Goal: Information Seeking & Learning: Understand process/instructions

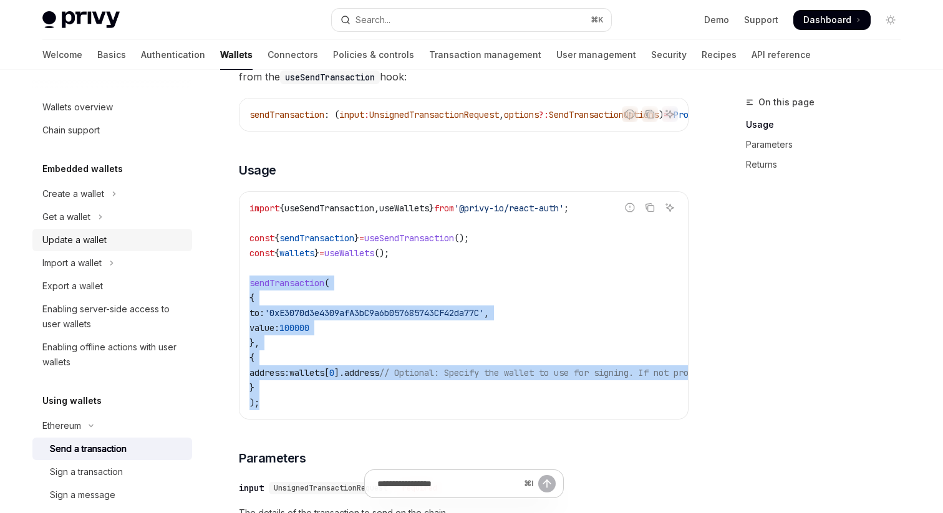
scroll to position [43, 0]
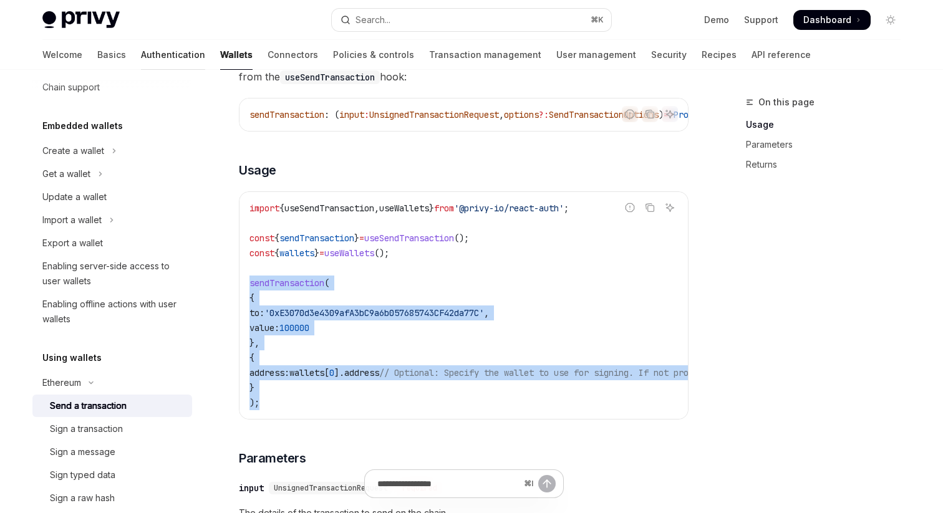
click at [141, 52] on link "Authentication" at bounding box center [173, 55] width 64 height 30
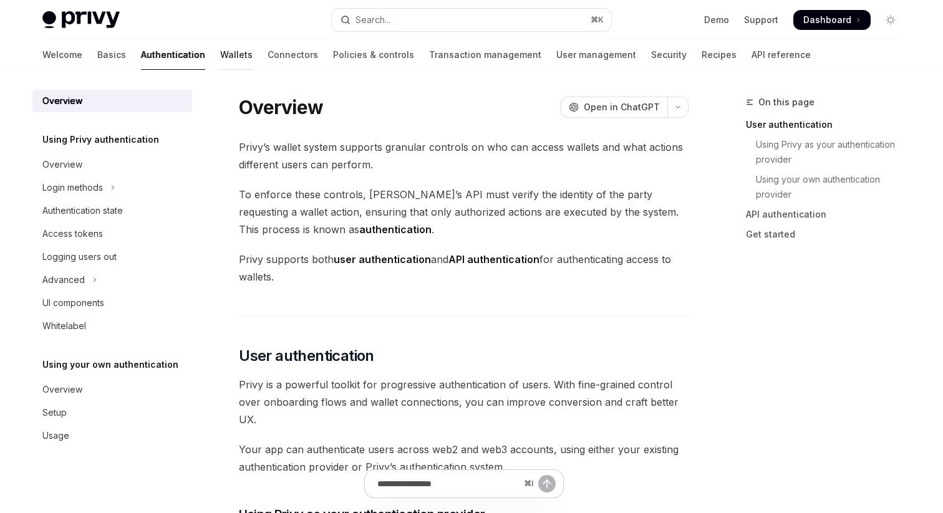
click at [220, 58] on link "Wallets" at bounding box center [236, 55] width 32 height 30
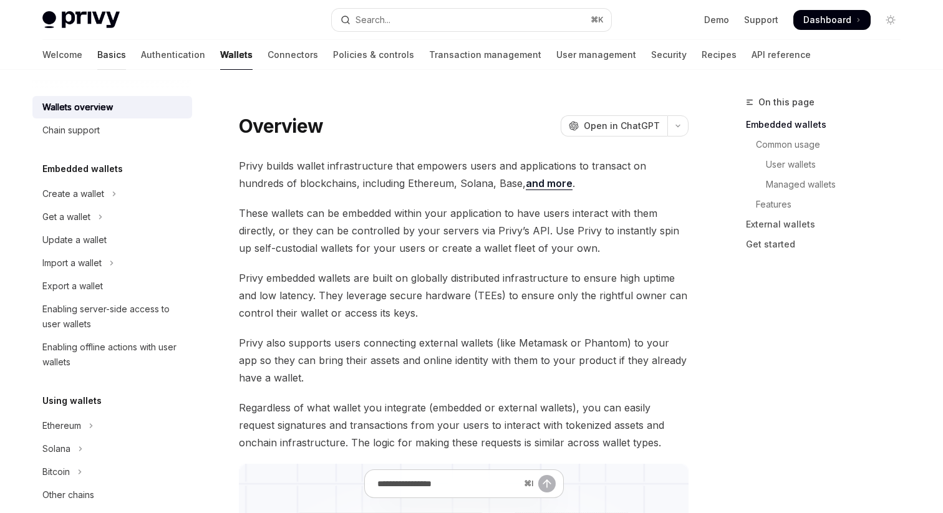
click at [97, 52] on link "Basics" at bounding box center [111, 55] width 29 height 30
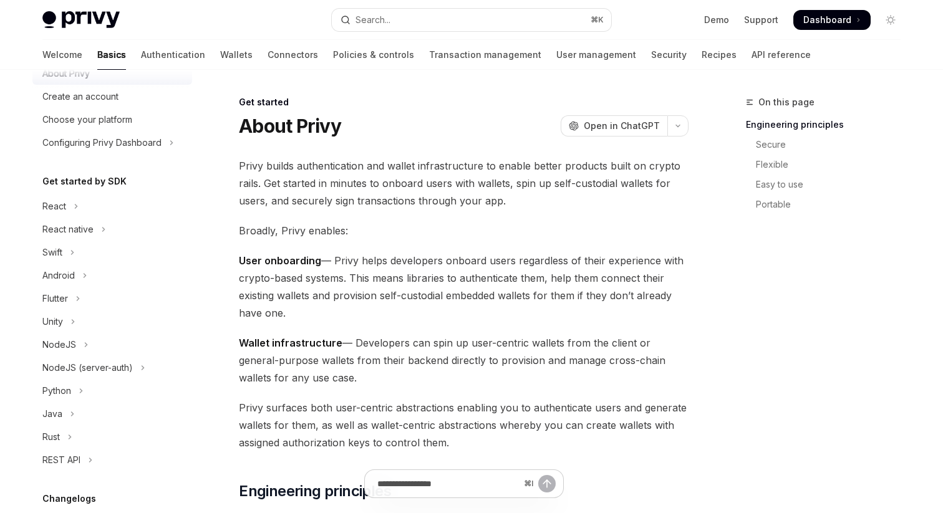
scroll to position [52, 0]
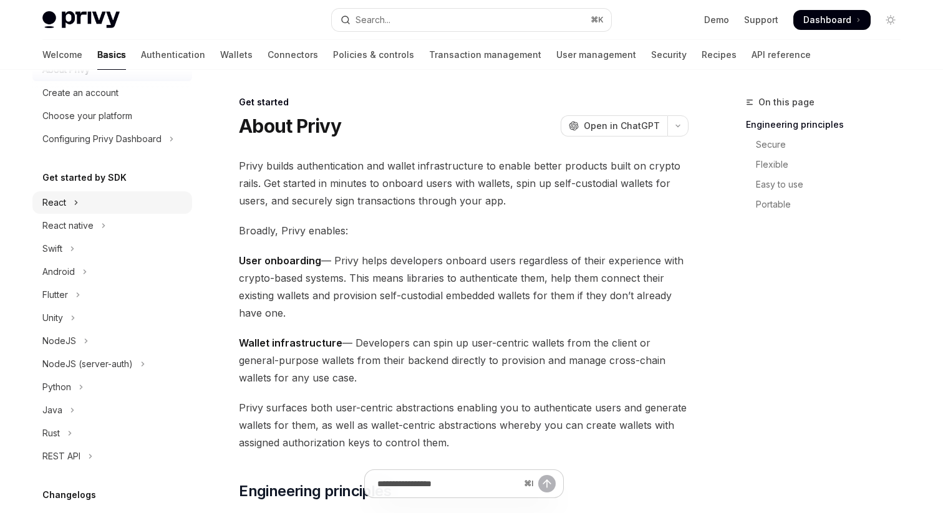
click at [94, 201] on button "React" at bounding box center [112, 202] width 160 height 22
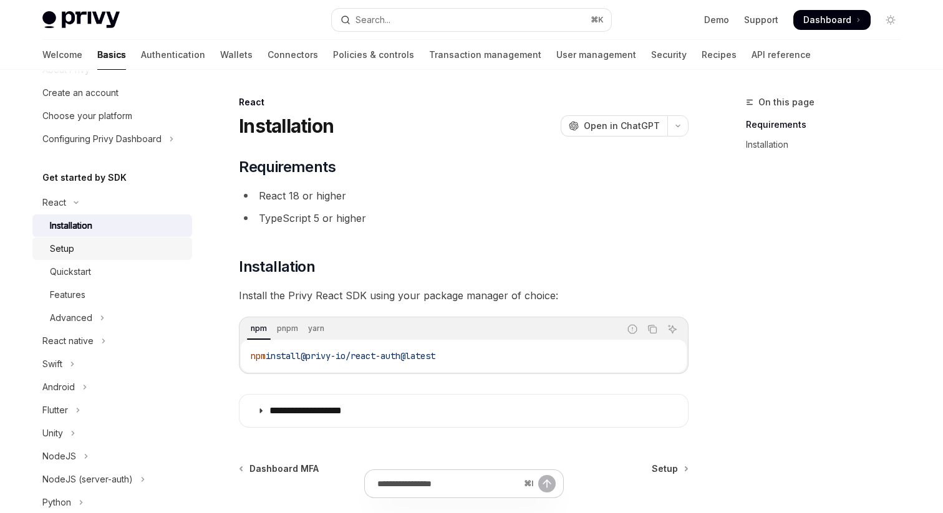
click at [99, 249] on div "Setup" at bounding box center [117, 248] width 135 height 15
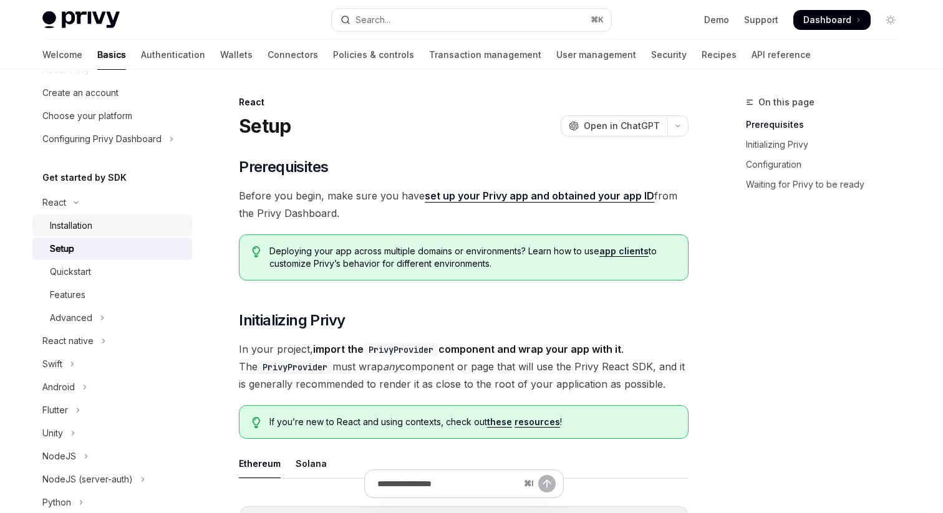
click at [109, 224] on div "Installation" at bounding box center [117, 225] width 135 height 15
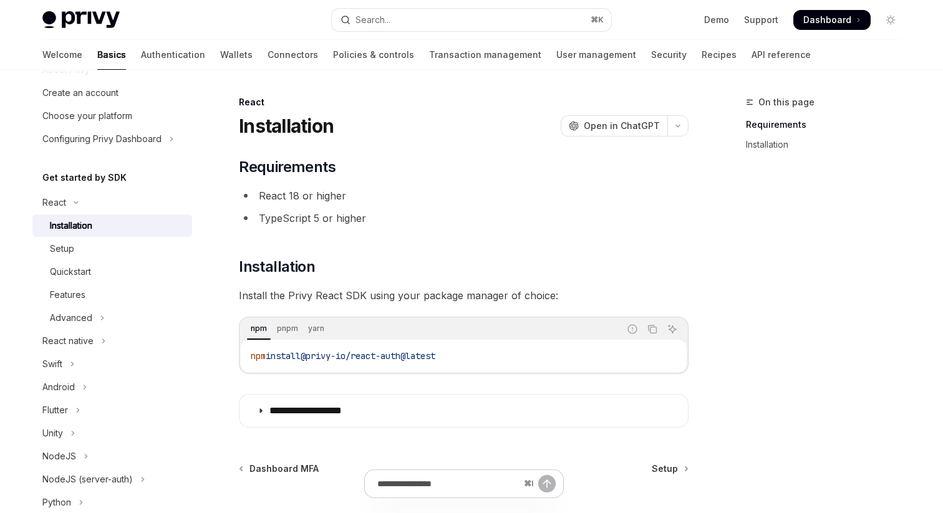
scroll to position [116, 0]
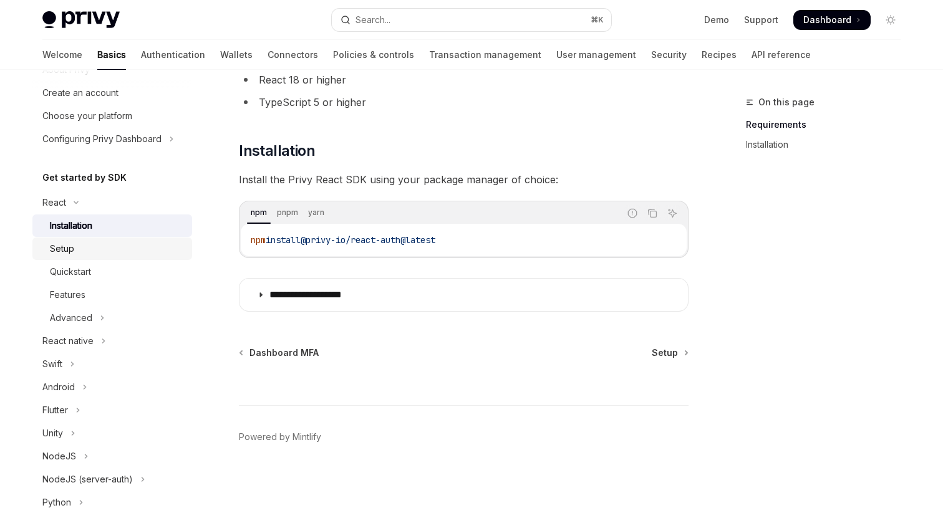
click at [86, 254] on div "Setup" at bounding box center [117, 248] width 135 height 15
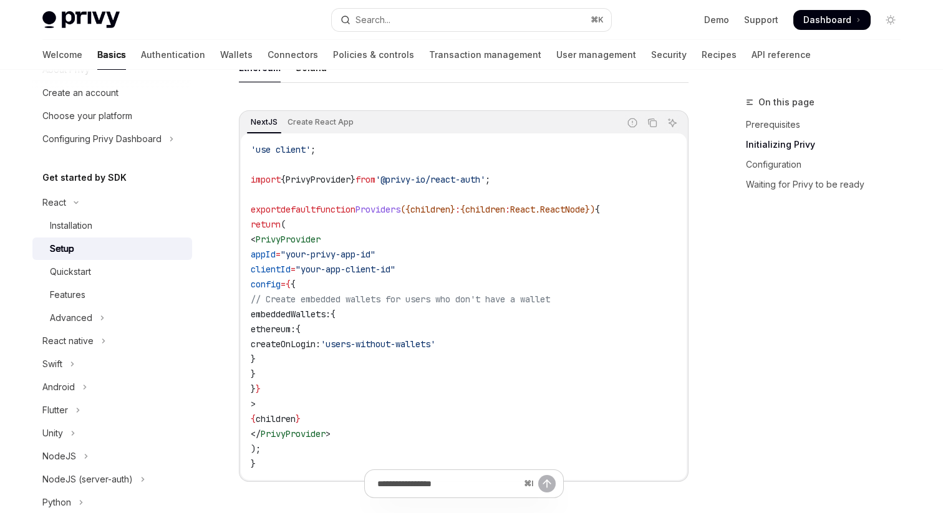
scroll to position [364, 0]
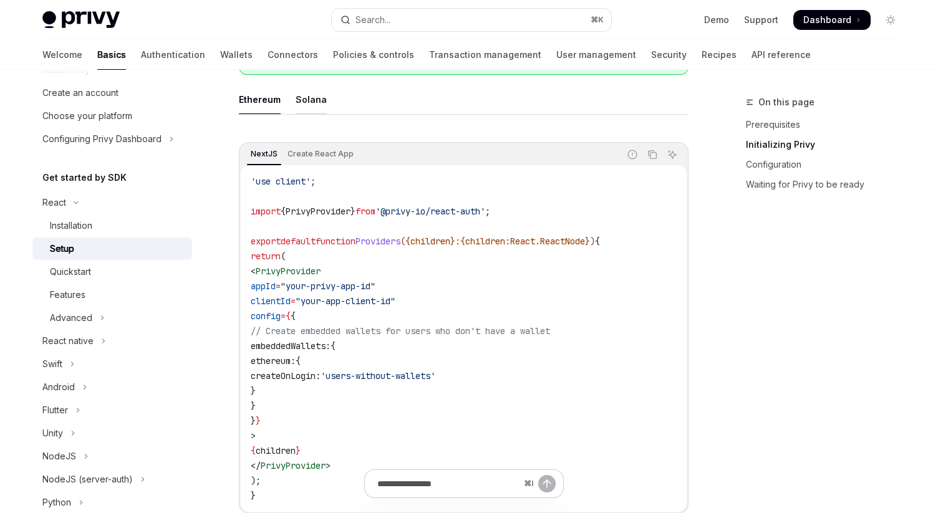
click at [309, 100] on div "Solana" at bounding box center [311, 99] width 31 height 29
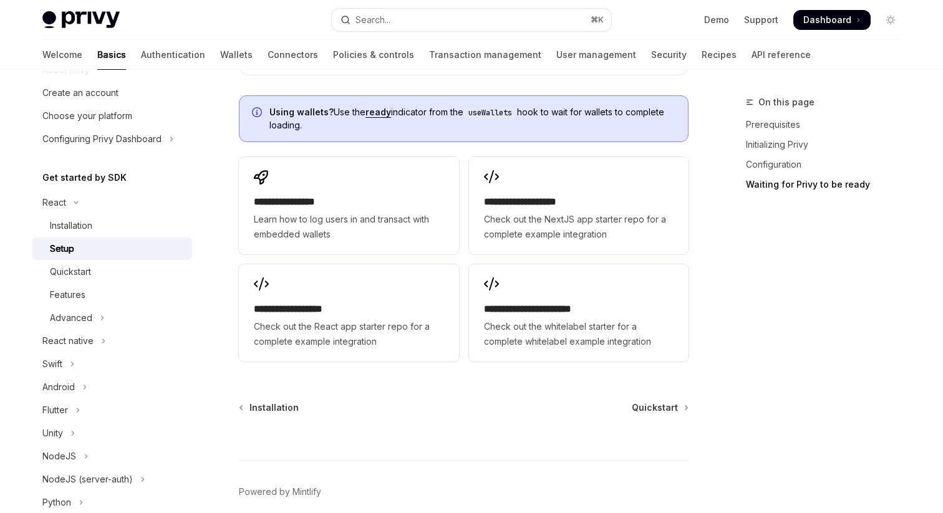
scroll to position [1651, 0]
click at [108, 262] on link "Quickstart" at bounding box center [112, 272] width 160 height 22
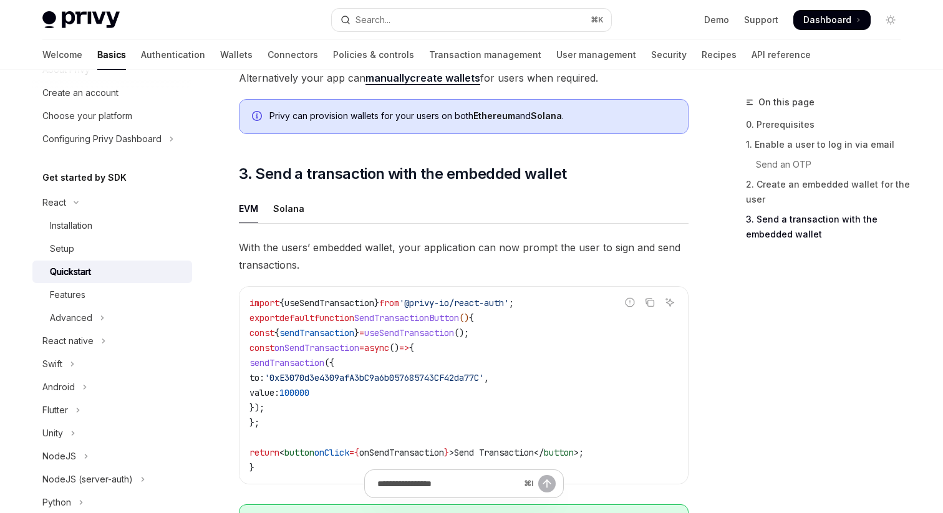
scroll to position [941, 0]
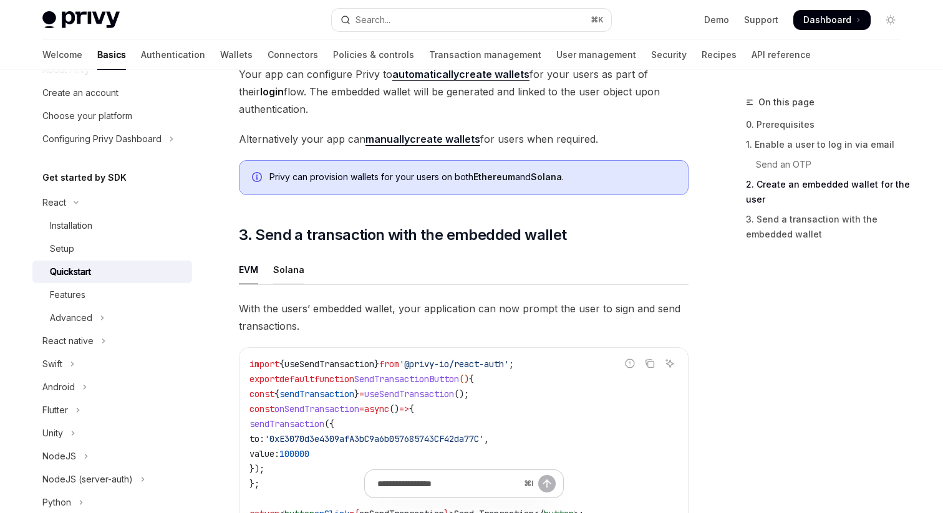
click at [289, 269] on div "Solana" at bounding box center [288, 269] width 31 height 29
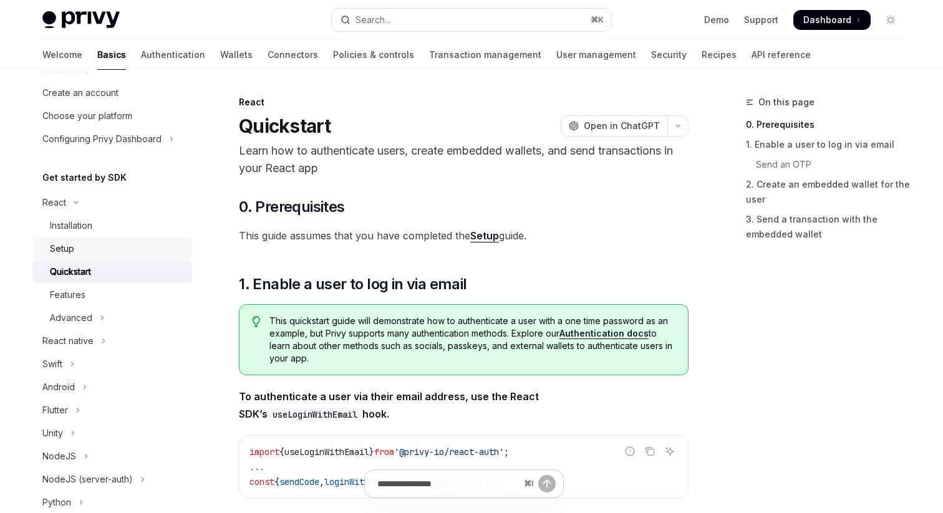
click at [104, 241] on div "Setup" at bounding box center [117, 248] width 135 height 15
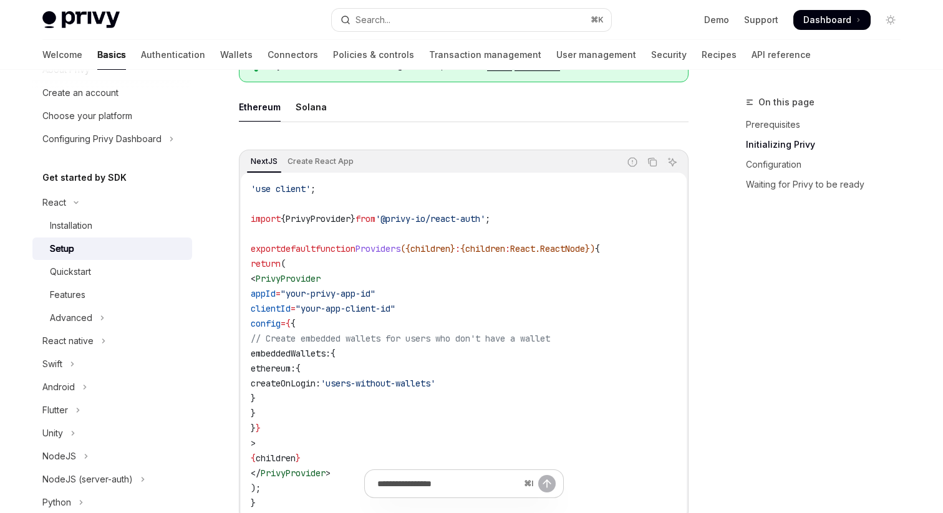
scroll to position [370, 0]
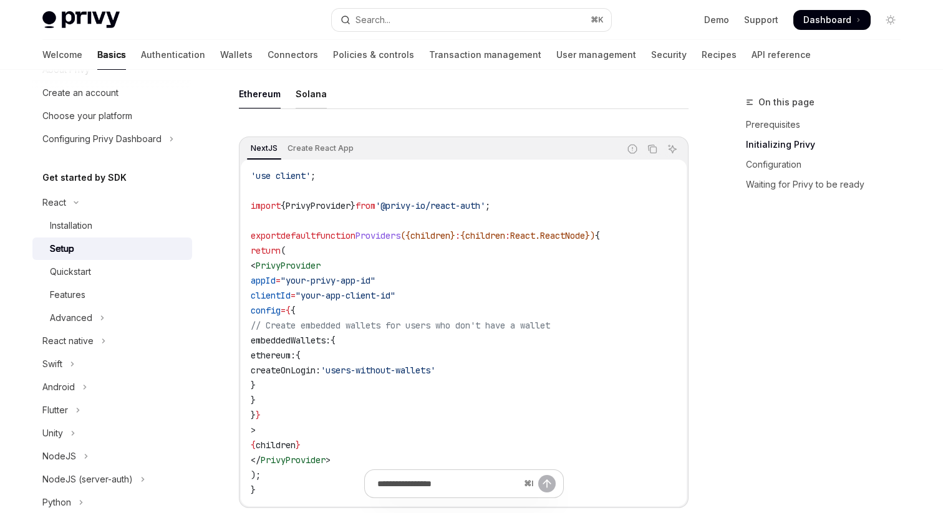
click at [315, 92] on div "Solana" at bounding box center [311, 93] width 31 height 29
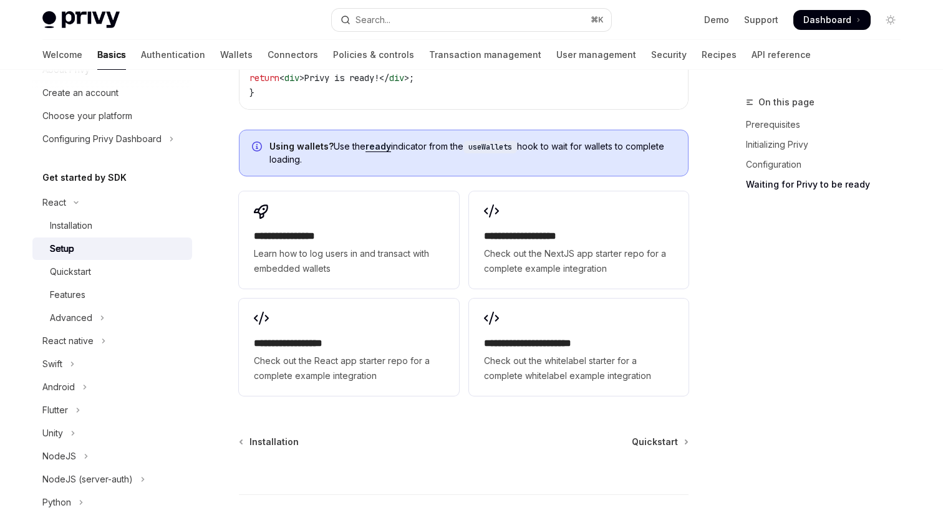
scroll to position [1619, 0]
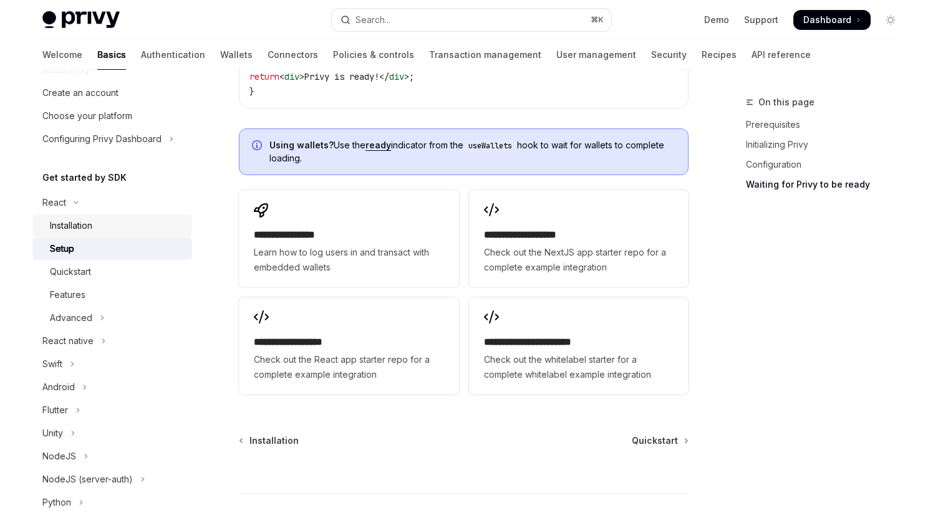
click at [112, 226] on div "Installation" at bounding box center [117, 225] width 135 height 15
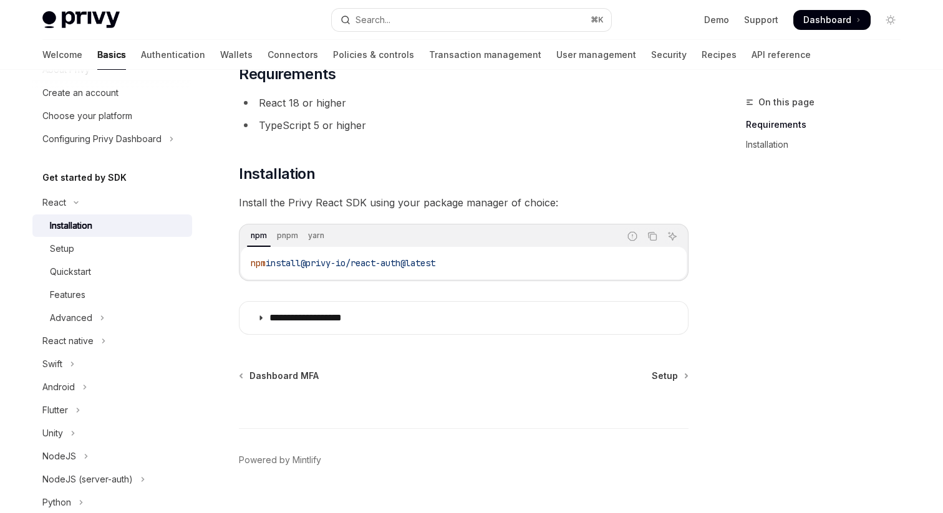
scroll to position [116, 0]
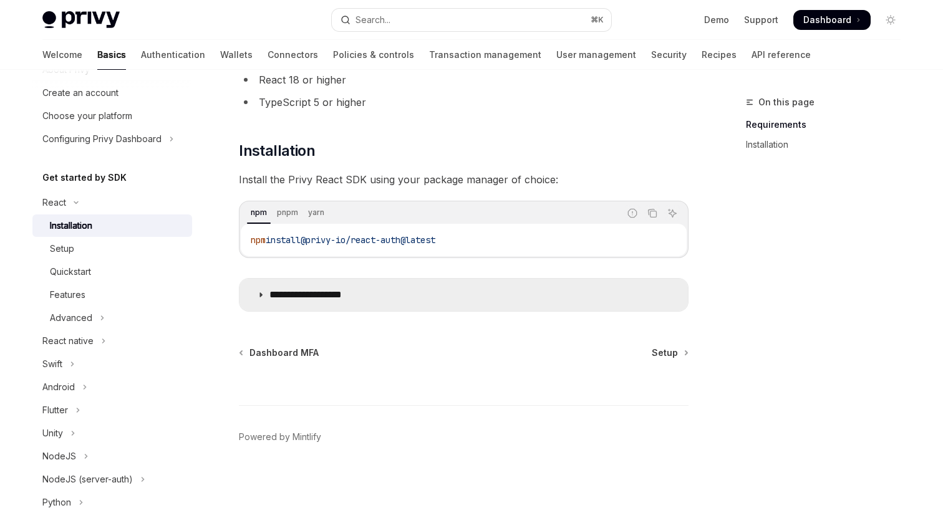
click at [287, 300] on p "**********" at bounding box center [320, 295] width 102 height 12
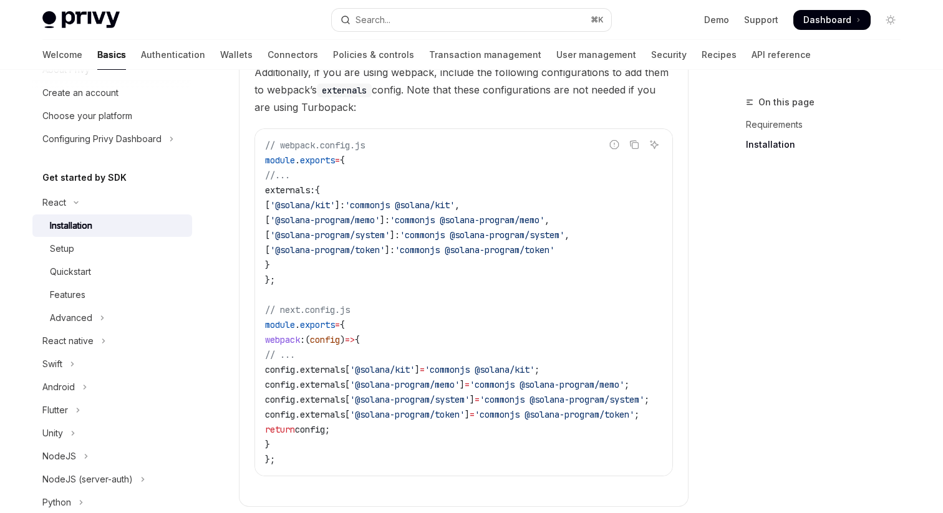
scroll to position [696, 0]
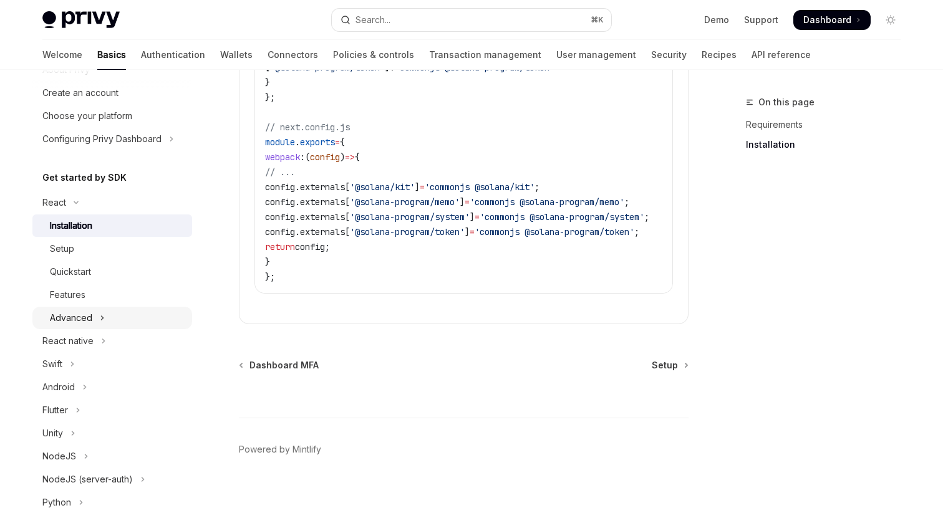
click at [110, 314] on button "Advanced" at bounding box center [112, 318] width 160 height 22
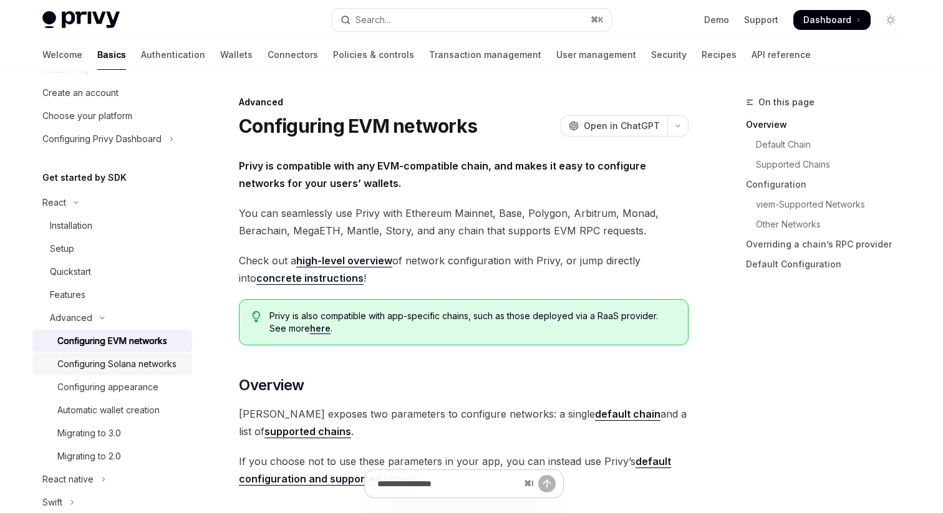
click at [170, 360] on div "Configuring Solana networks" at bounding box center [116, 364] width 119 height 15
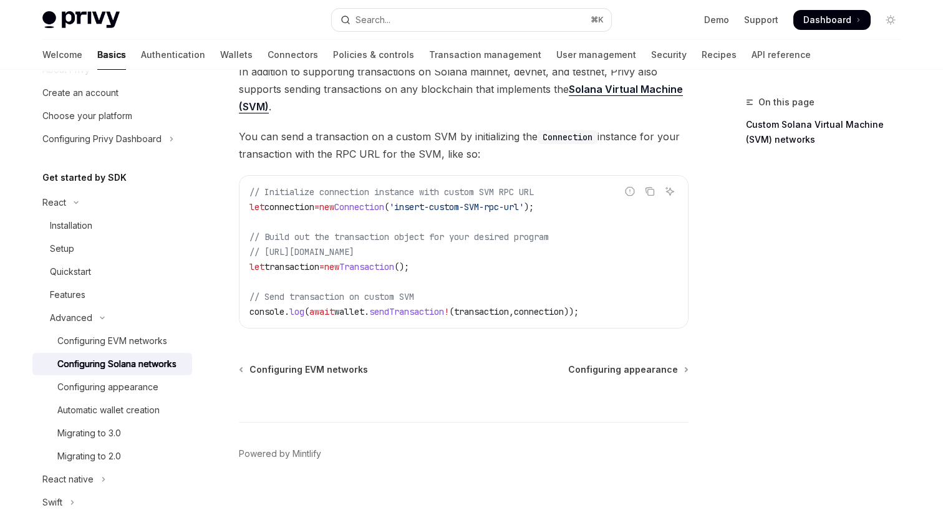
scroll to position [651, 0]
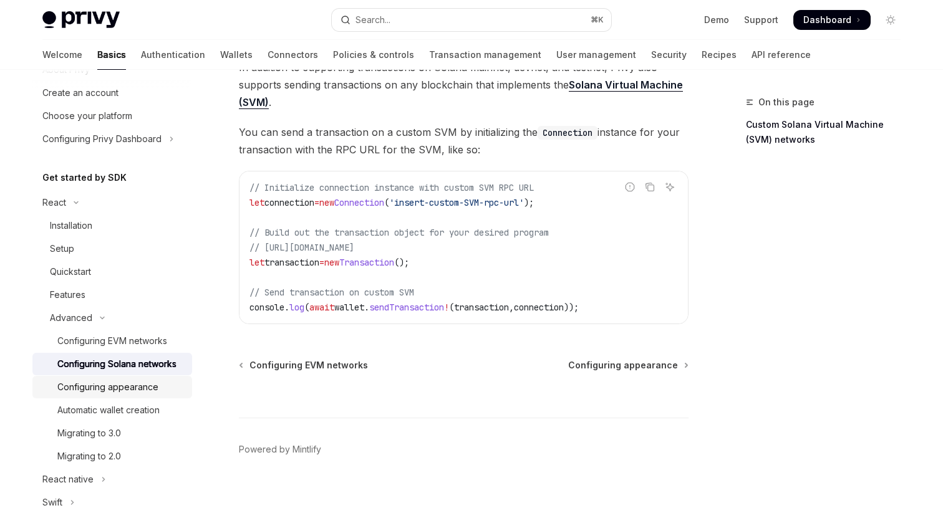
click at [157, 385] on div "Configuring appearance" at bounding box center [107, 387] width 101 height 15
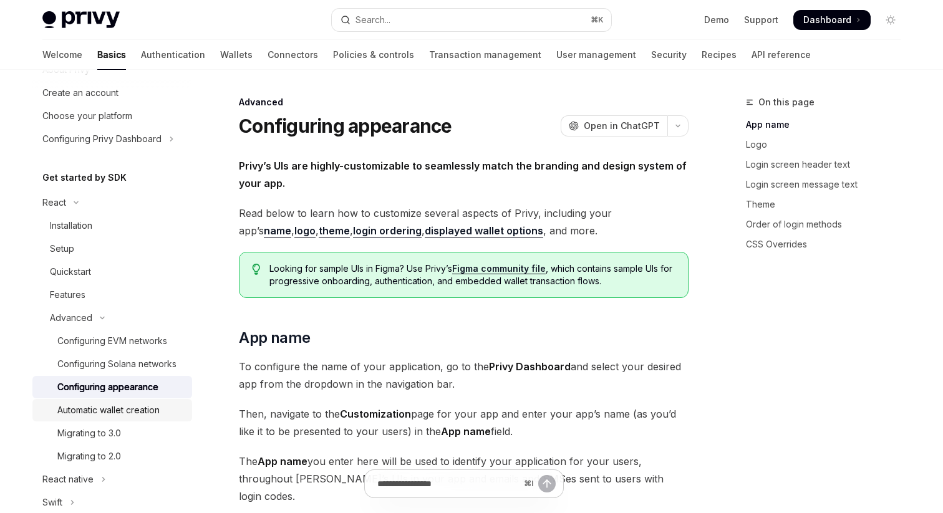
click at [138, 411] on div "Automatic wallet creation" at bounding box center [108, 410] width 102 height 15
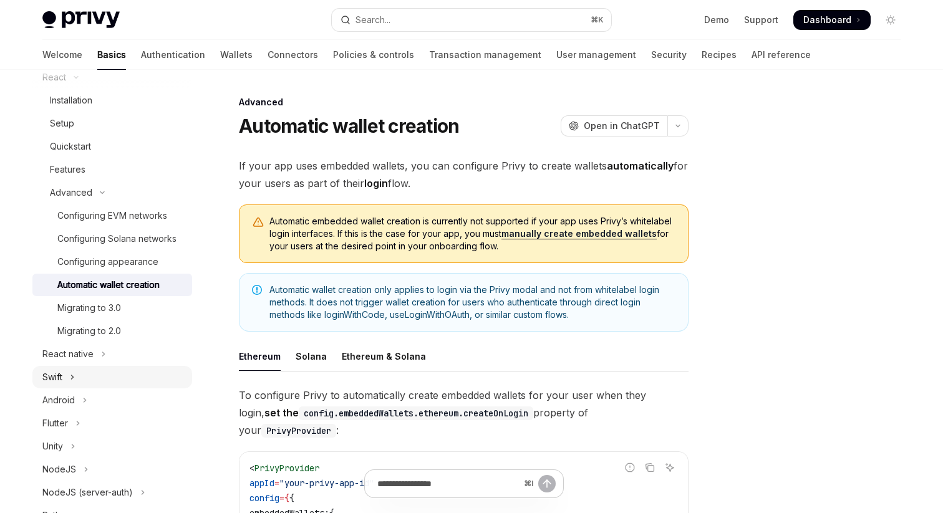
scroll to position [180, 0]
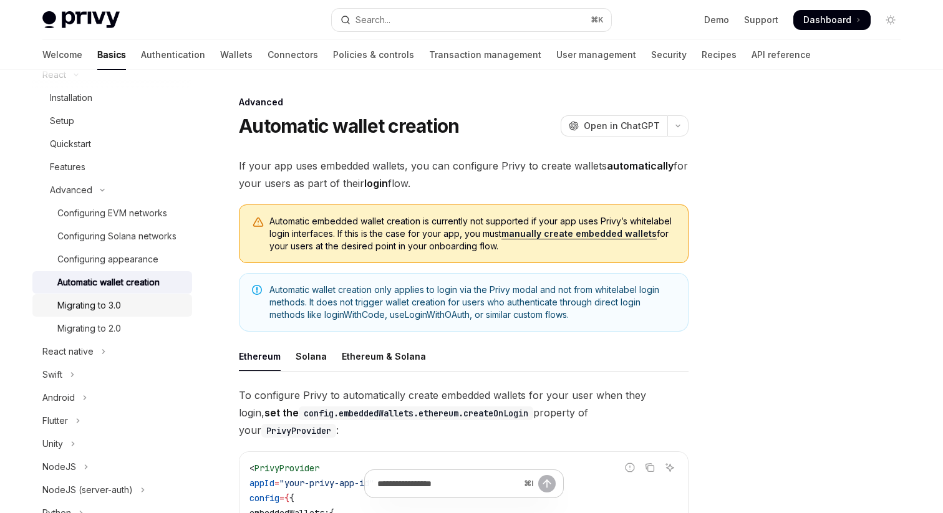
click at [110, 312] on div "Migrating to 3.0" at bounding box center [89, 305] width 64 height 15
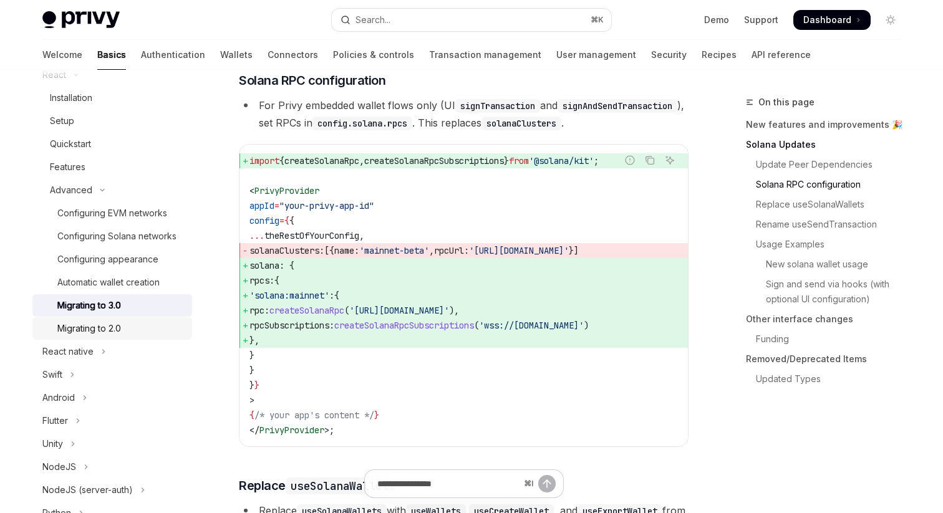
click at [173, 331] on div "Migrating to 2.0" at bounding box center [120, 328] width 127 height 15
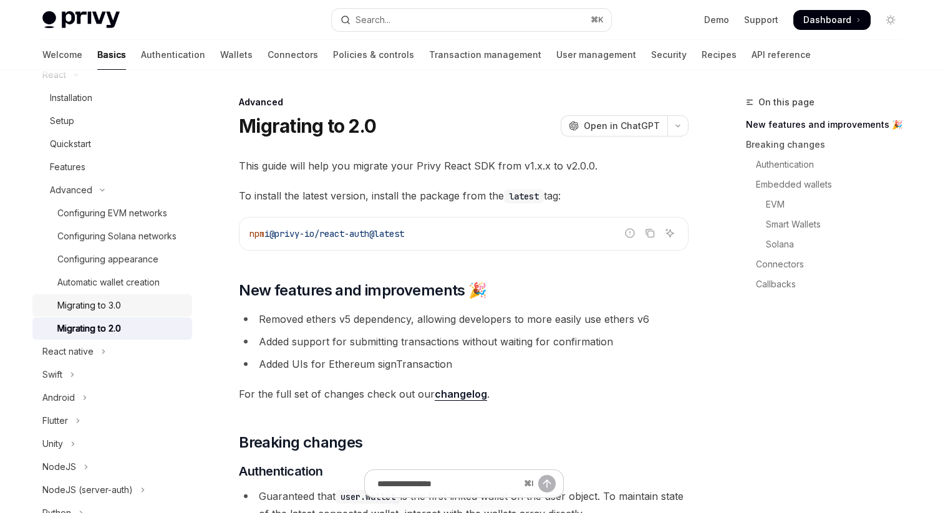
click at [132, 303] on div "Migrating to 3.0" at bounding box center [120, 305] width 127 height 15
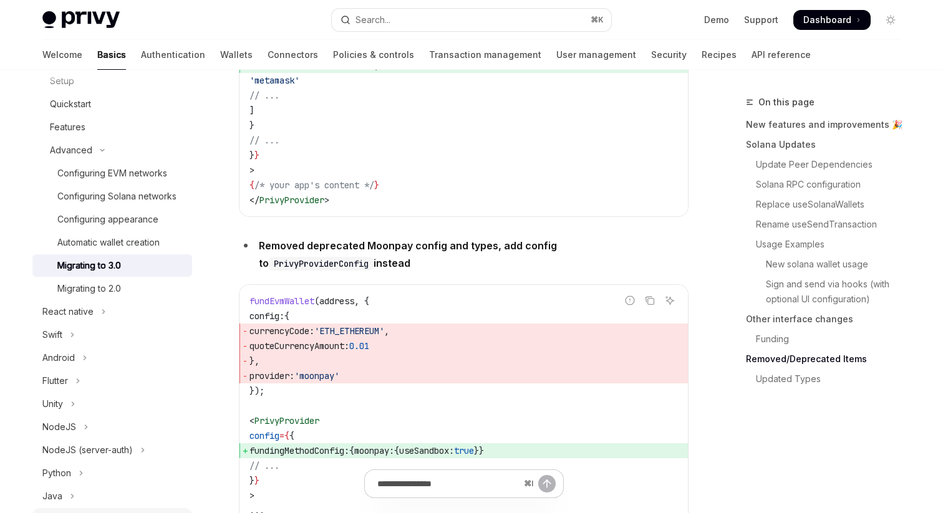
scroll to position [181, 0]
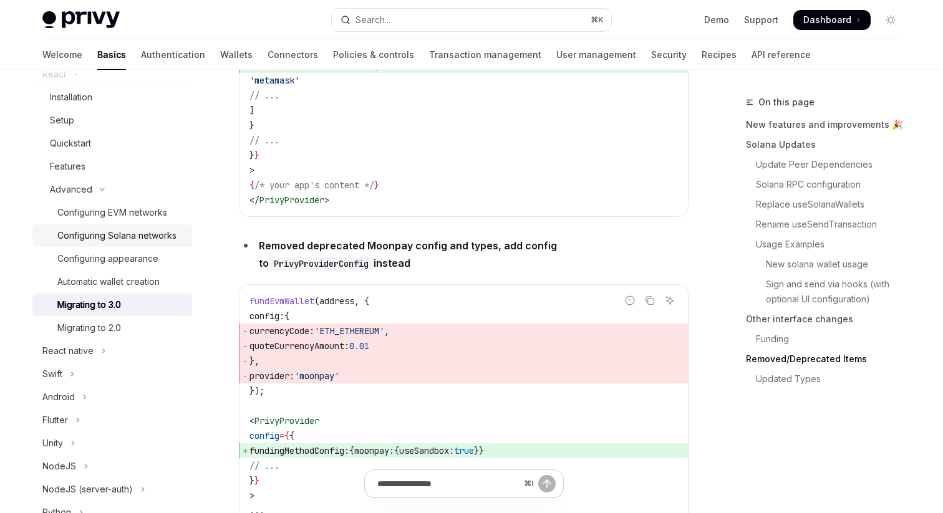
click at [148, 236] on div "Configuring Solana networks" at bounding box center [116, 235] width 119 height 15
type textarea "*"
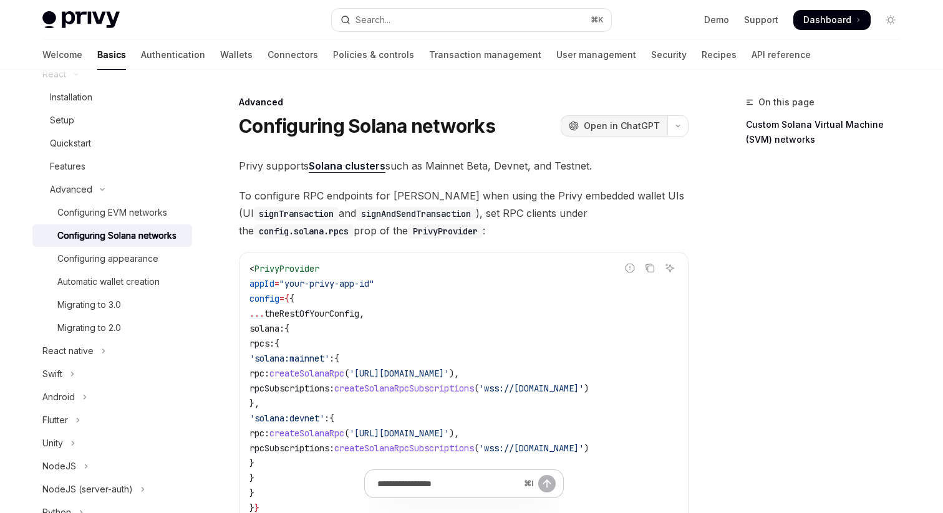
click at [621, 124] on span "Open in ChatGPT" at bounding box center [622, 126] width 76 height 12
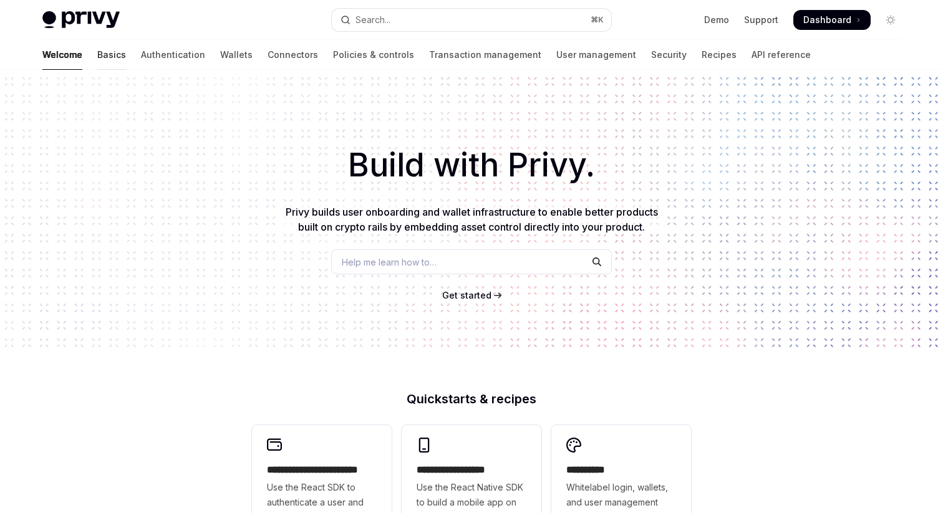
click at [97, 54] on link "Basics" at bounding box center [111, 55] width 29 height 30
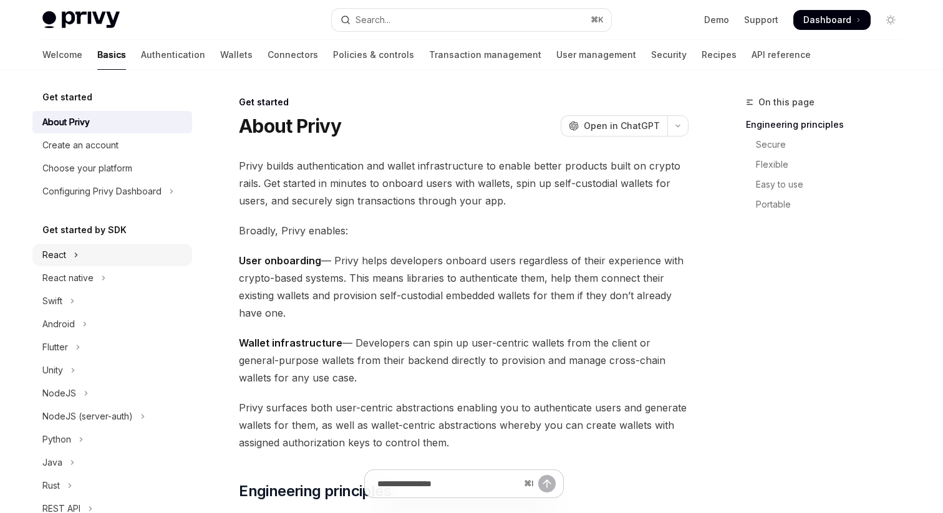
click at [91, 263] on button "React" at bounding box center [112, 255] width 160 height 22
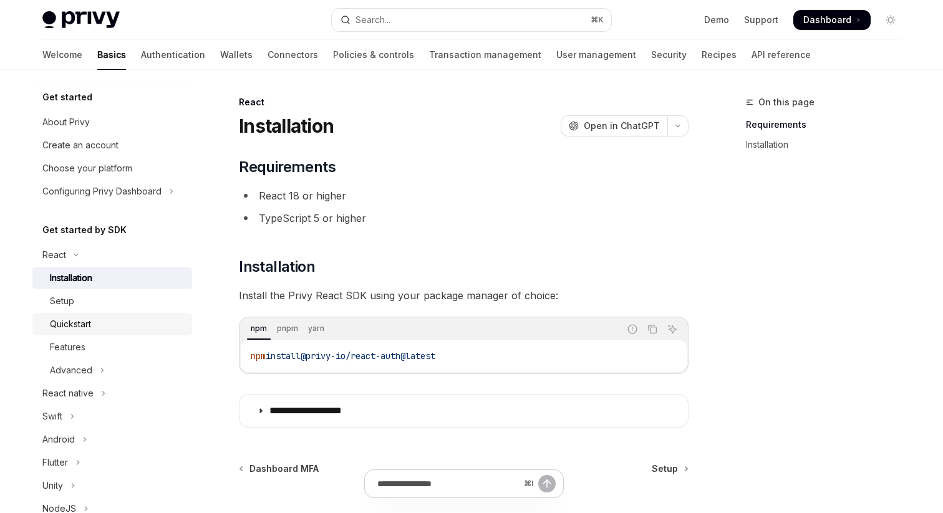
click at [92, 316] on link "Quickstart" at bounding box center [112, 324] width 160 height 22
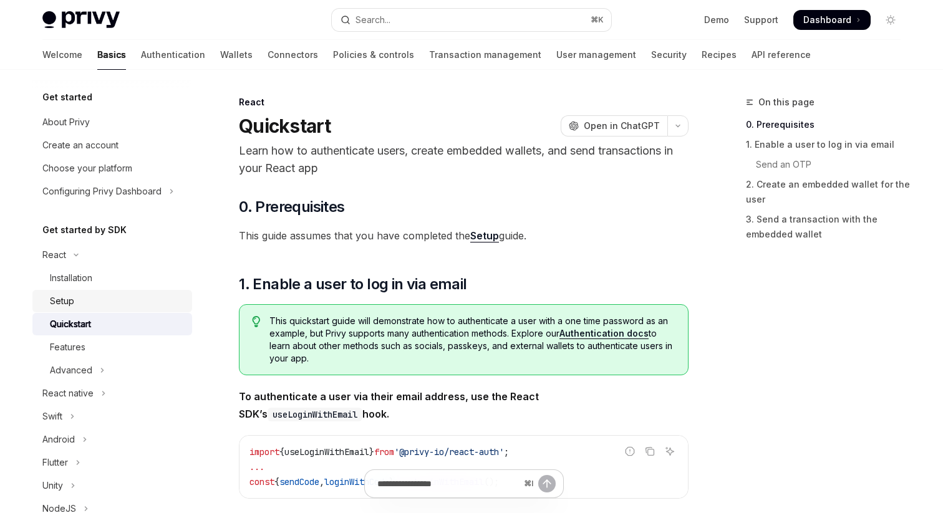
click at [87, 298] on div "Setup" at bounding box center [117, 301] width 135 height 15
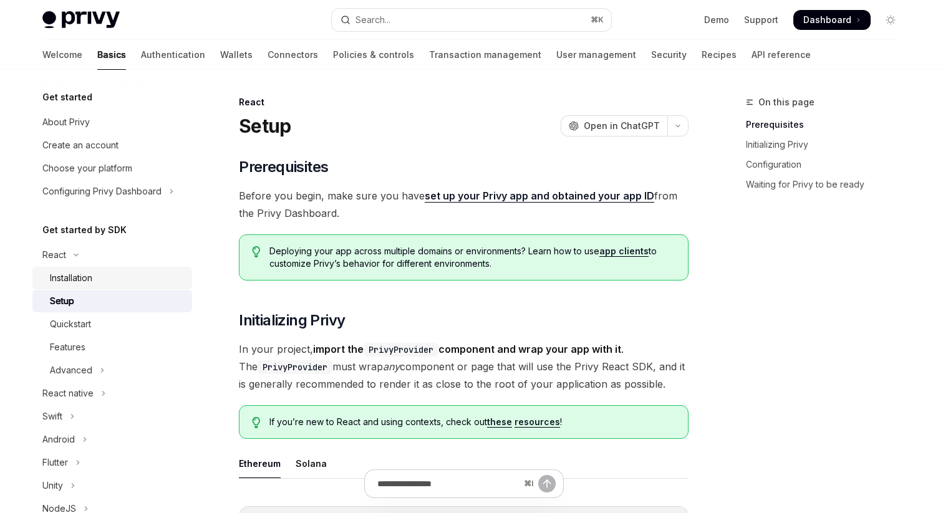
click at [103, 287] on link "Installation" at bounding box center [112, 278] width 160 height 22
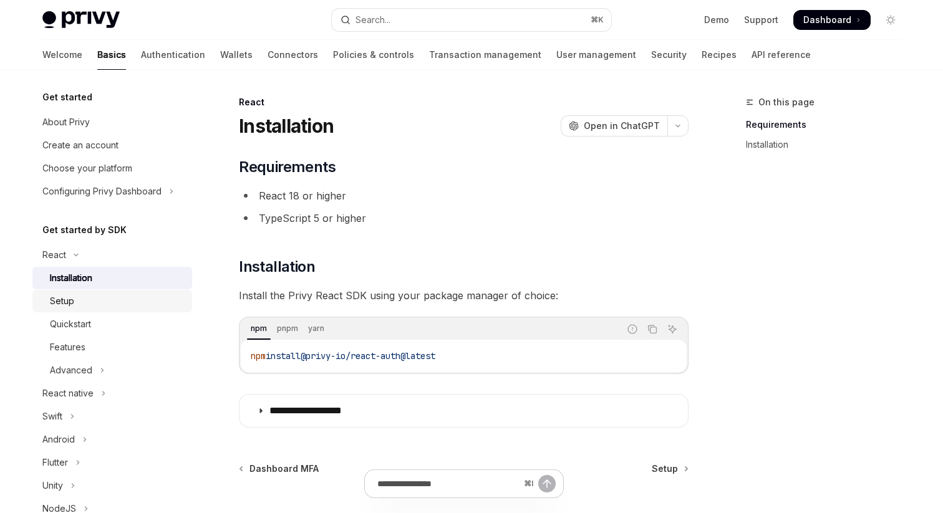
click at [97, 307] on div "Setup" at bounding box center [117, 301] width 135 height 15
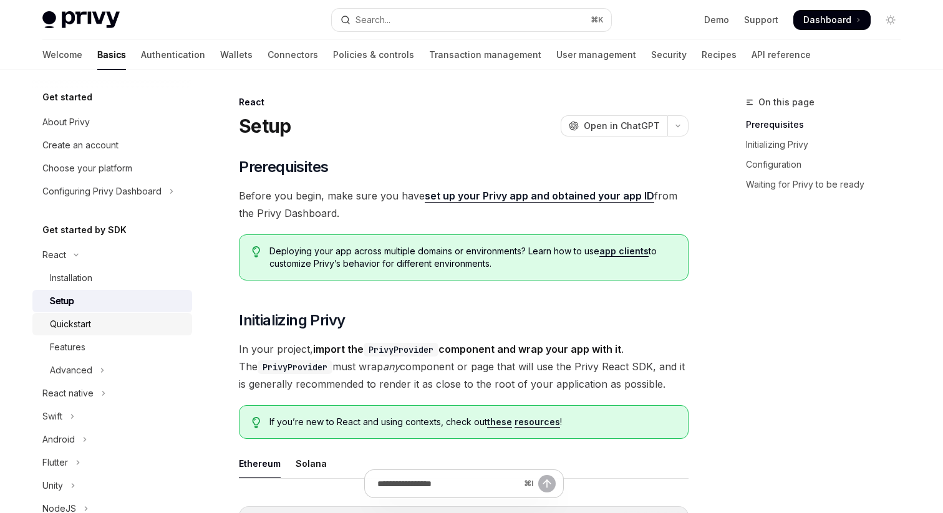
click at [95, 326] on div "Quickstart" at bounding box center [117, 324] width 135 height 15
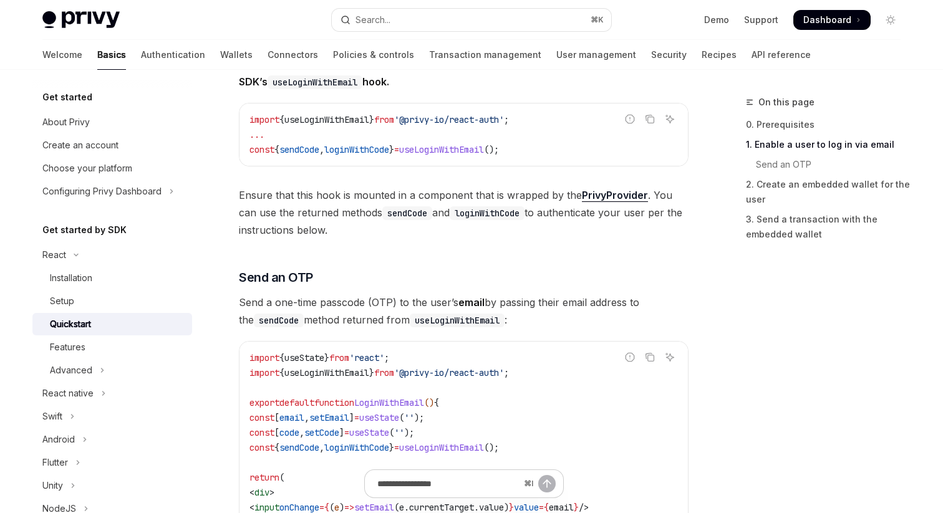
scroll to position [391, 0]
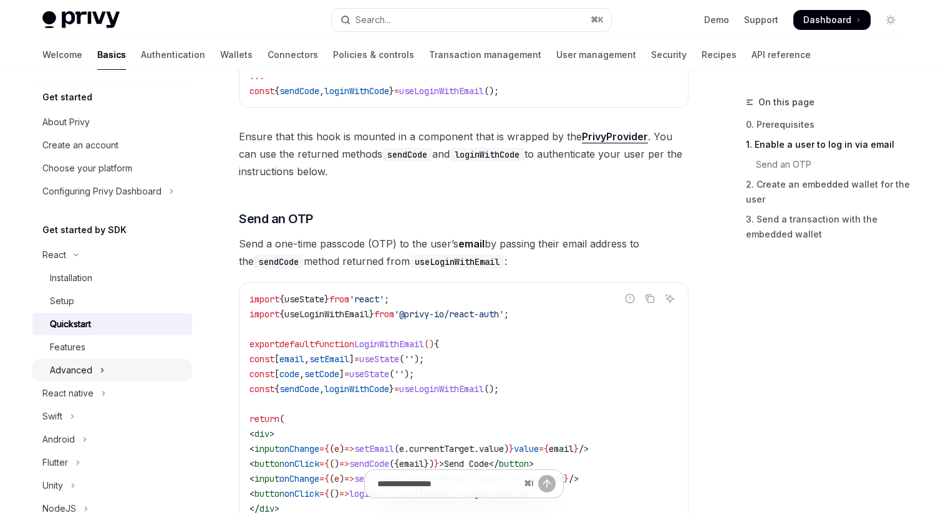
click at [128, 367] on button "Advanced" at bounding box center [112, 370] width 160 height 22
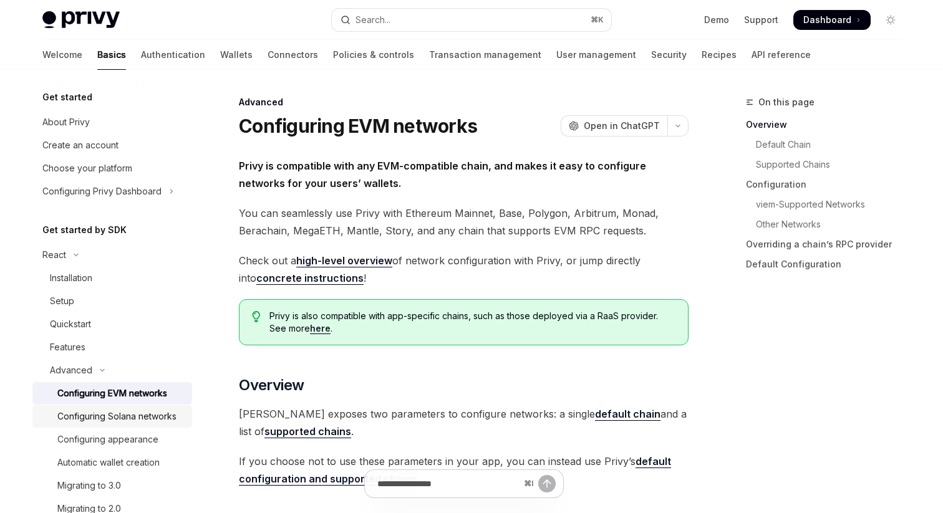
click at [134, 412] on div "Configuring Solana networks" at bounding box center [116, 416] width 119 height 15
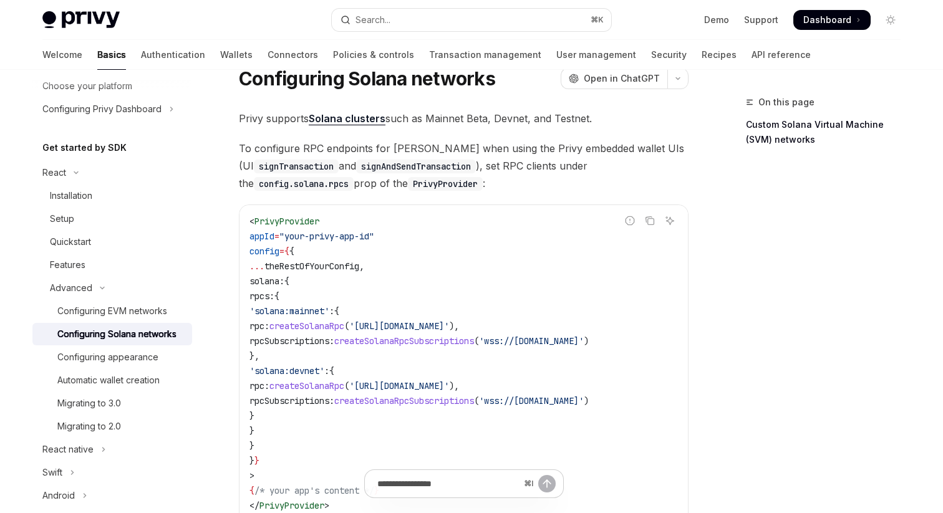
scroll to position [115, 0]
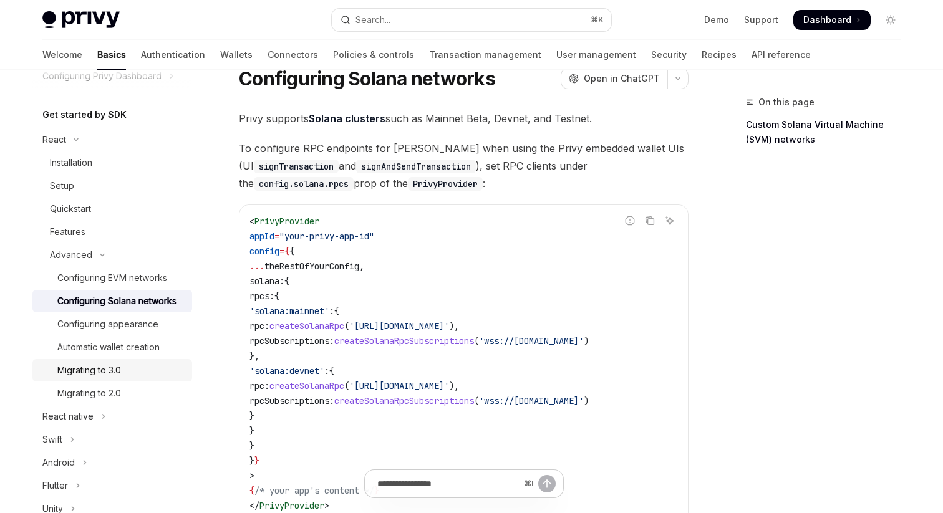
click at [105, 377] on div "Migrating to 3.0" at bounding box center [89, 370] width 64 height 15
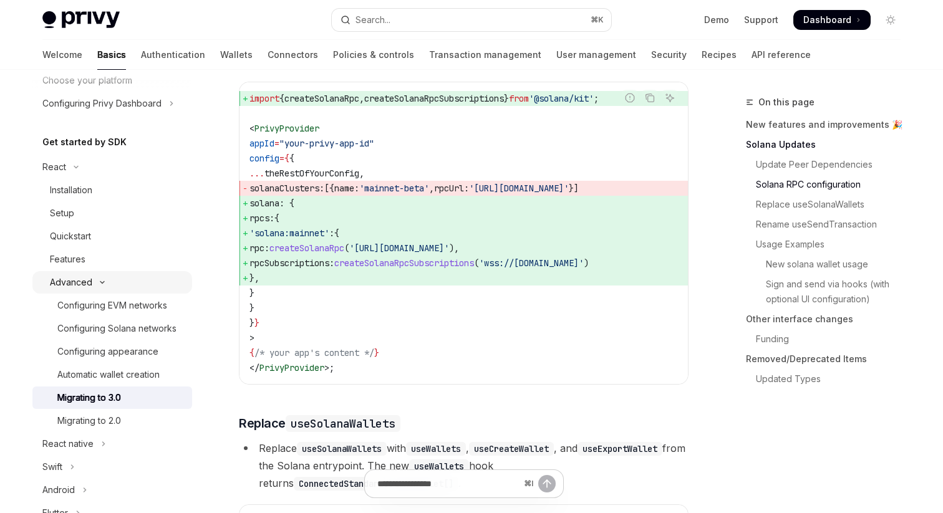
scroll to position [75, 0]
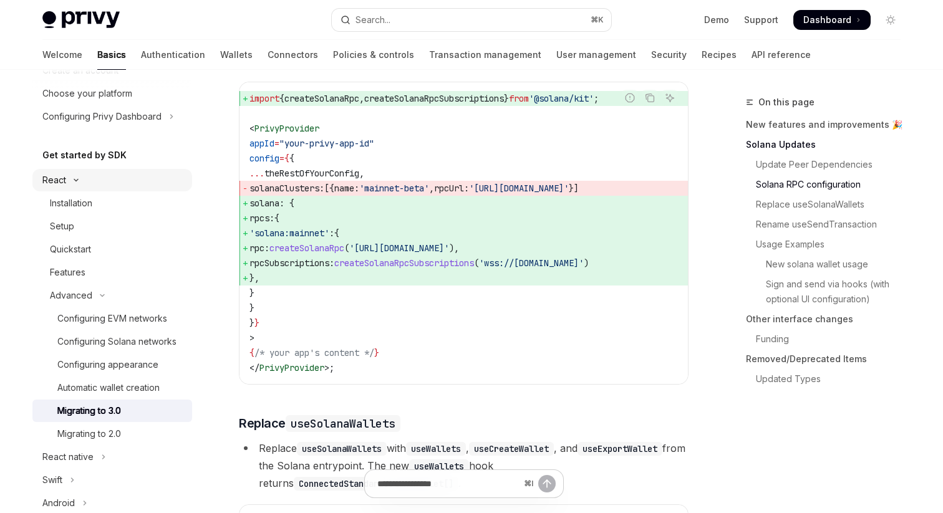
click at [102, 178] on button "React" at bounding box center [112, 180] width 160 height 22
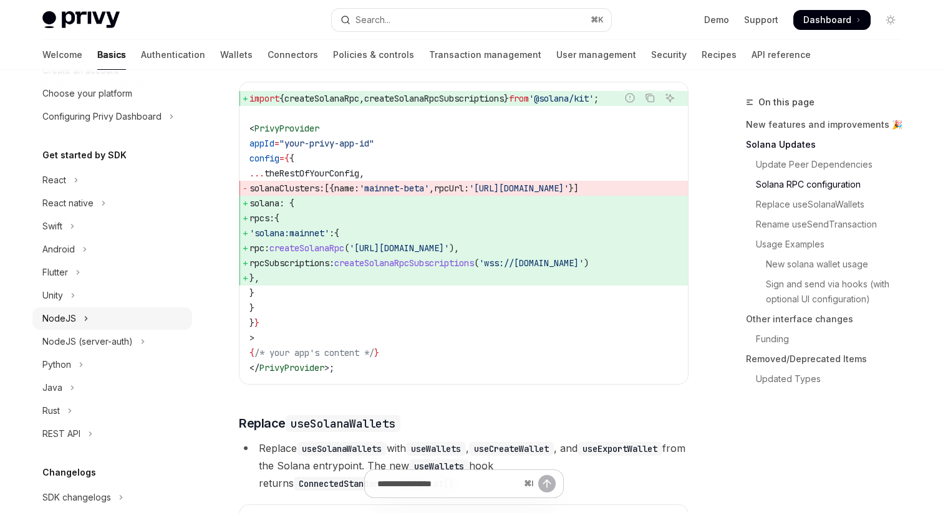
click at [97, 321] on button "NodeJS" at bounding box center [112, 318] width 160 height 22
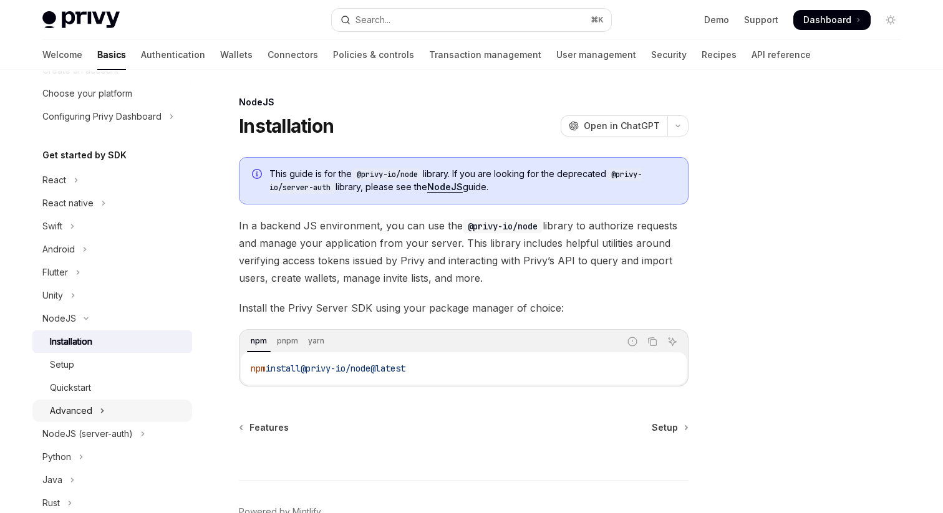
click at [102, 409] on icon "Toggle Advanced section" at bounding box center [102, 411] width 5 height 15
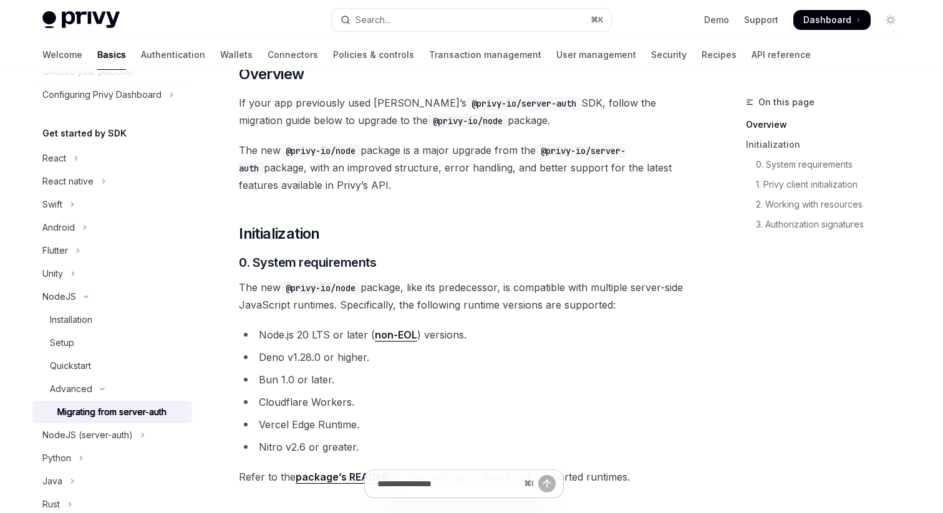
scroll to position [120, 0]
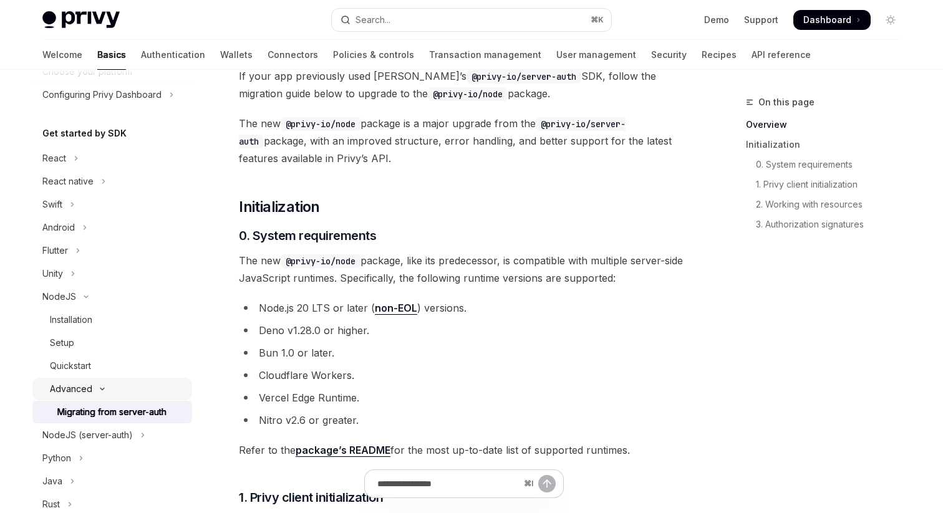
click at [115, 394] on button "Advanced" at bounding box center [112, 389] width 160 height 22
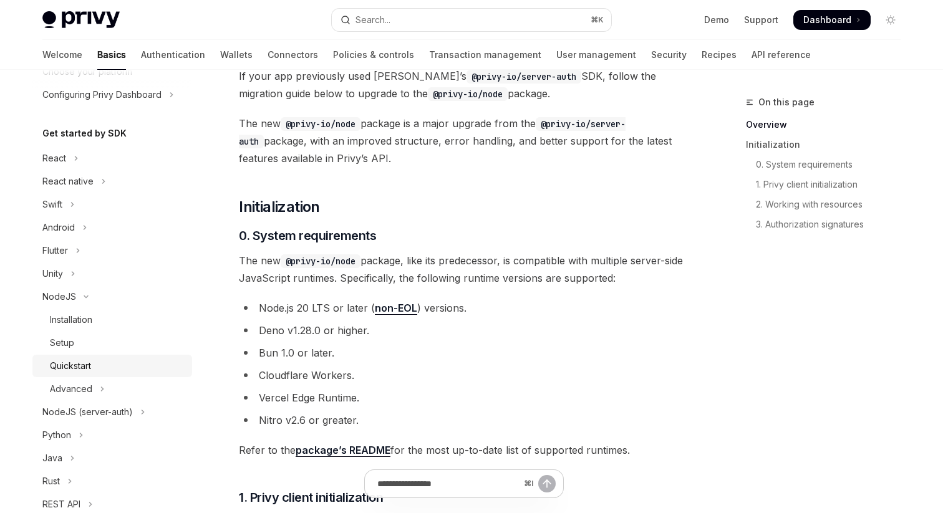
click at [99, 359] on div "Quickstart" at bounding box center [117, 366] width 135 height 15
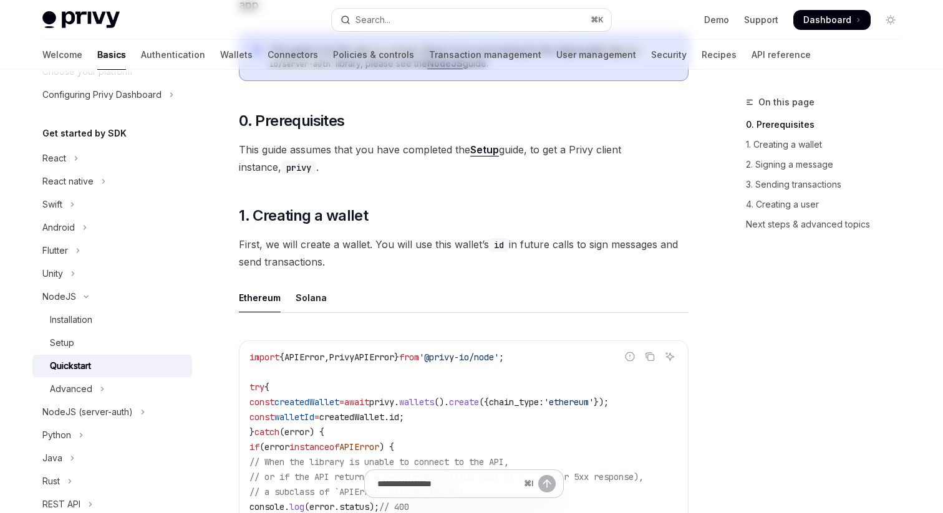
scroll to position [220, 0]
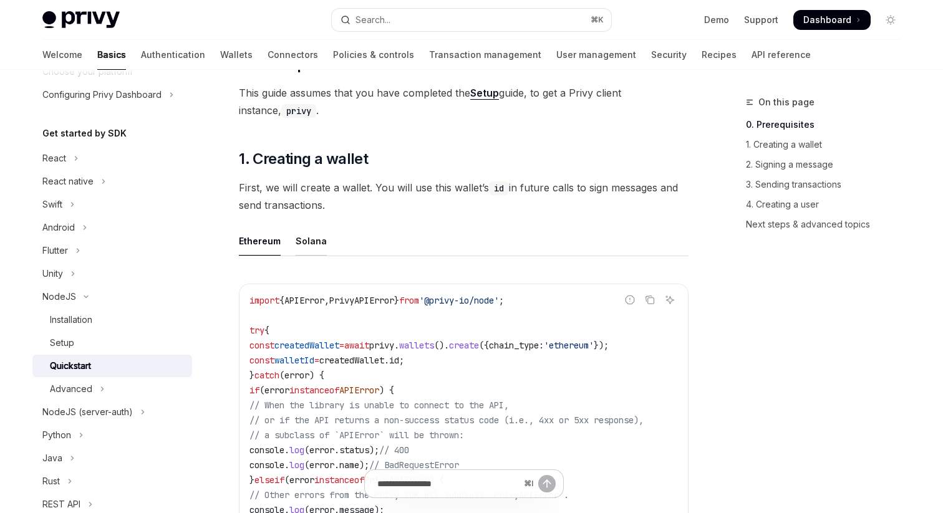
click at [312, 246] on div "Solana" at bounding box center [311, 240] width 31 height 29
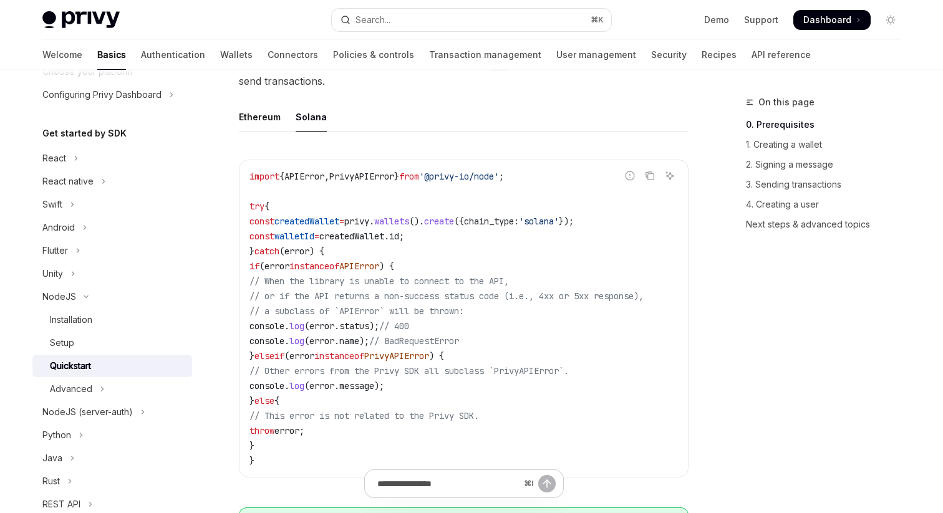
scroll to position [387, 0]
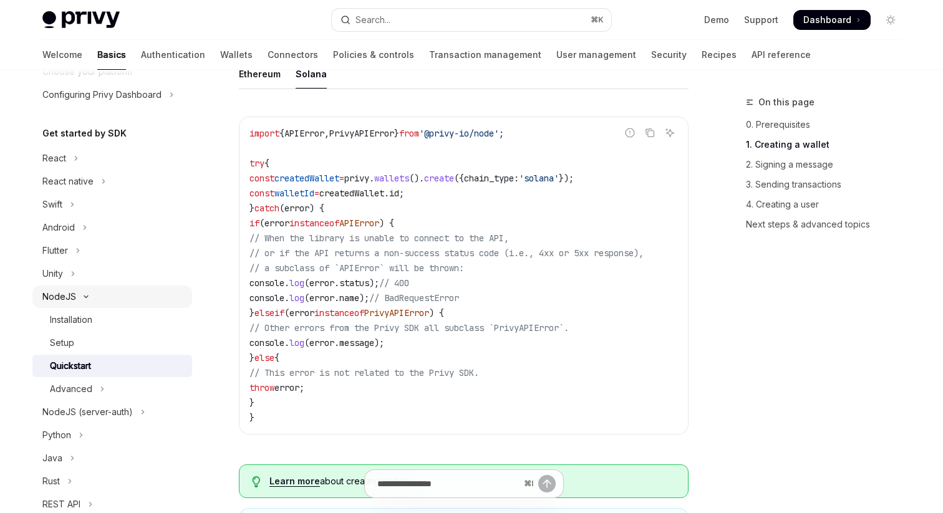
click at [89, 296] on icon "Toggle NodeJS section" at bounding box center [86, 296] width 15 height 5
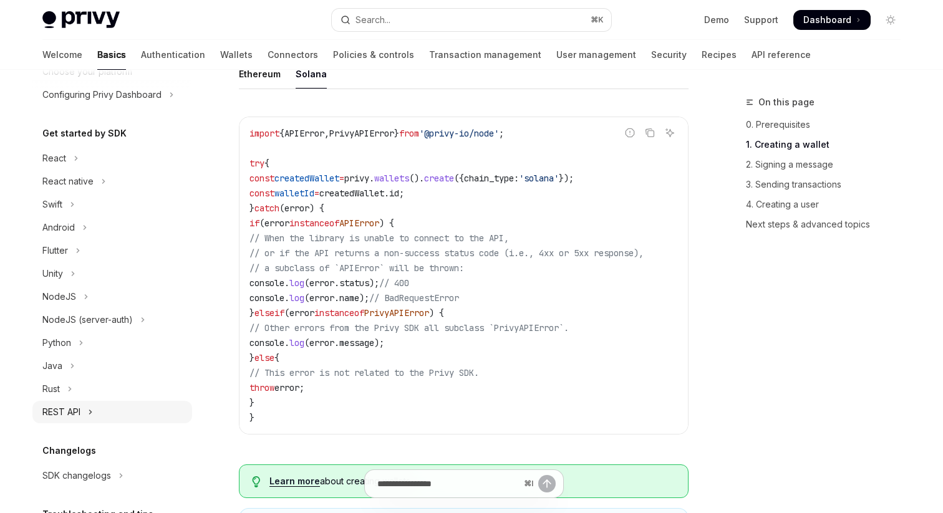
click at [99, 408] on button "REST API" at bounding box center [112, 412] width 160 height 22
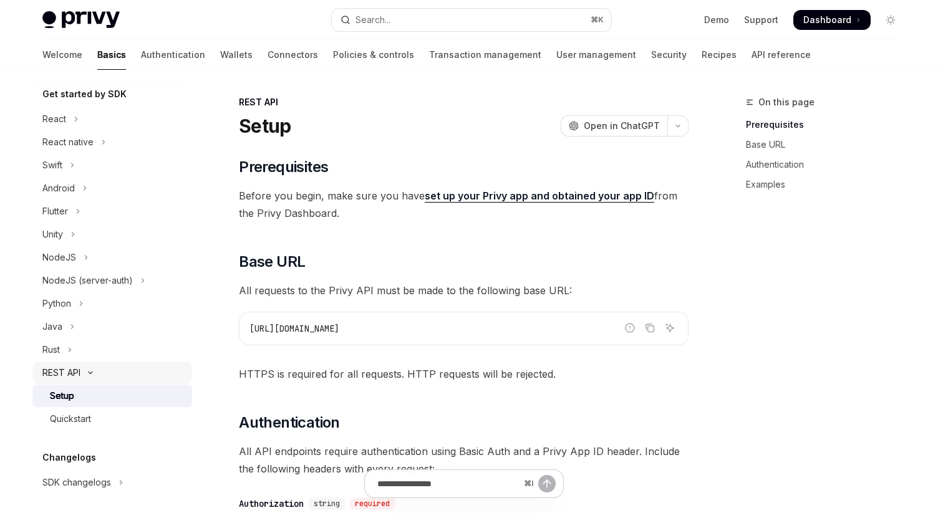
scroll to position [153, 0]
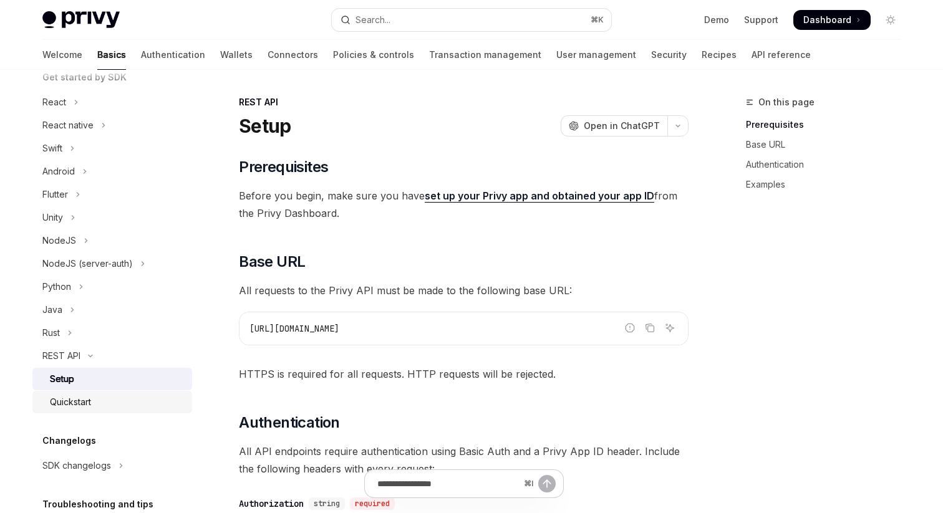
click at [97, 406] on div "Quickstart" at bounding box center [117, 402] width 135 height 15
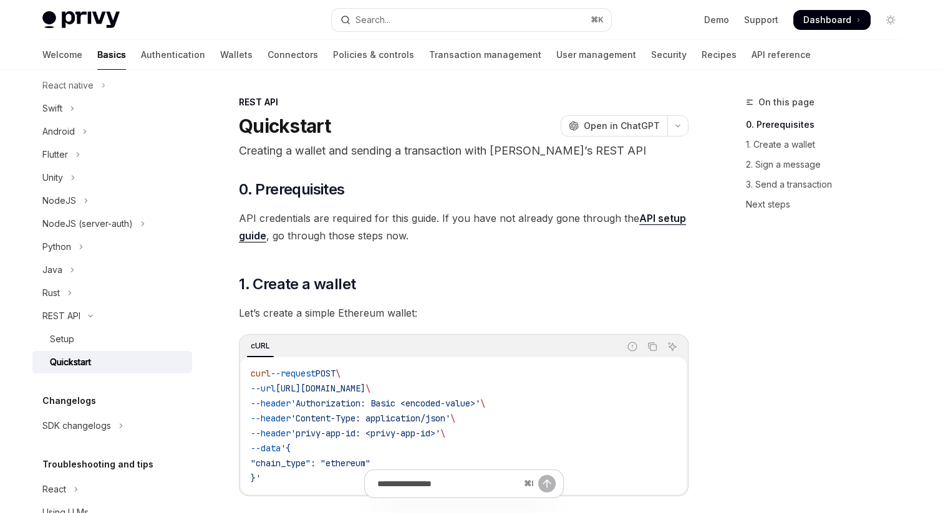
scroll to position [196, 0]
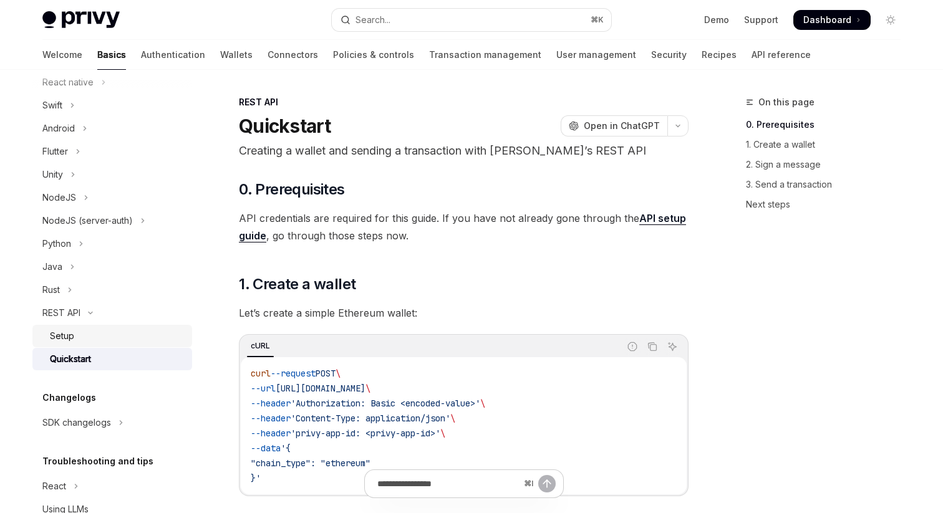
click at [105, 332] on div "Setup" at bounding box center [117, 336] width 135 height 15
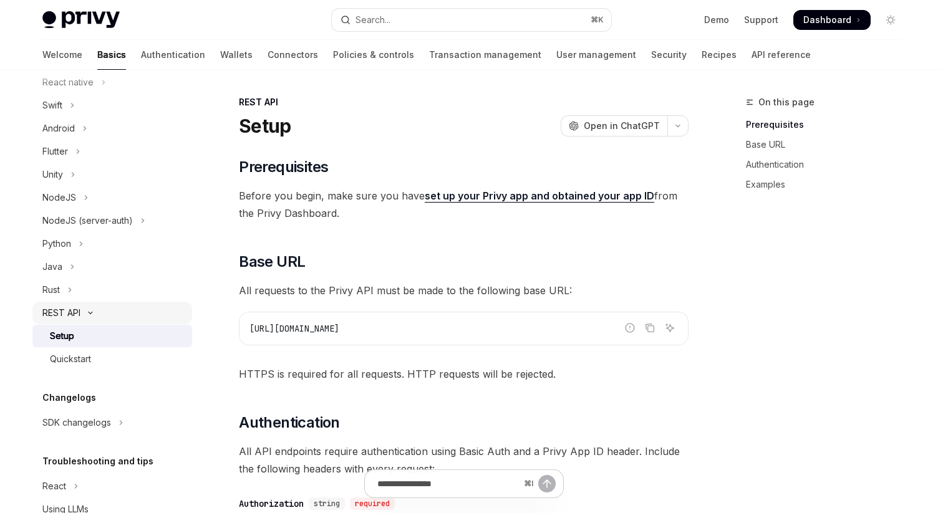
click at [96, 316] on button "REST API" at bounding box center [112, 313] width 160 height 22
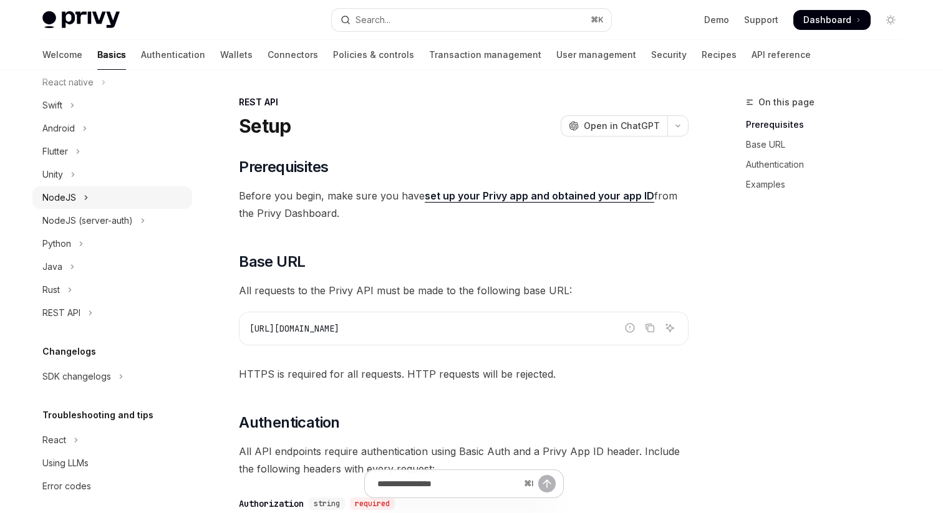
click at [85, 204] on icon "Toggle NodeJS section" at bounding box center [86, 197] width 5 height 15
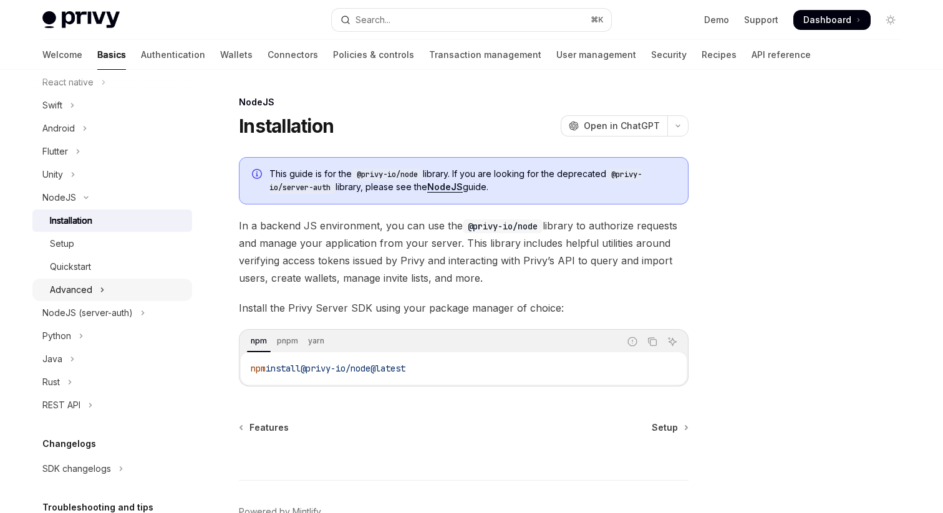
click at [107, 283] on button "Advanced" at bounding box center [112, 290] width 160 height 22
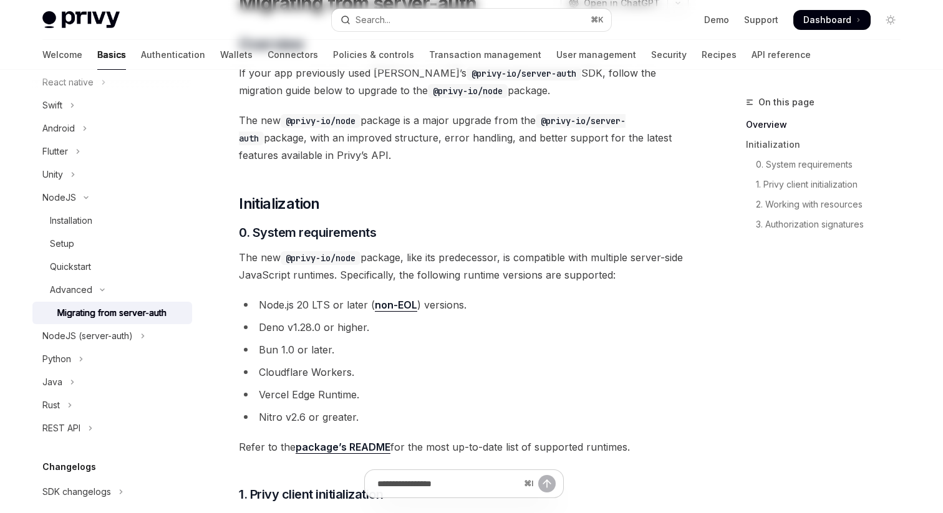
scroll to position [172, 0]
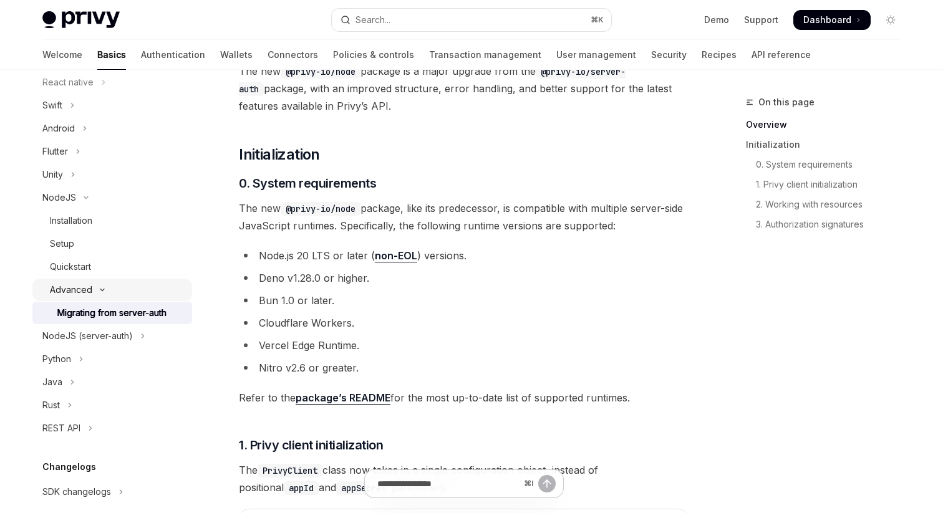
click at [100, 284] on button "Advanced" at bounding box center [112, 290] width 160 height 22
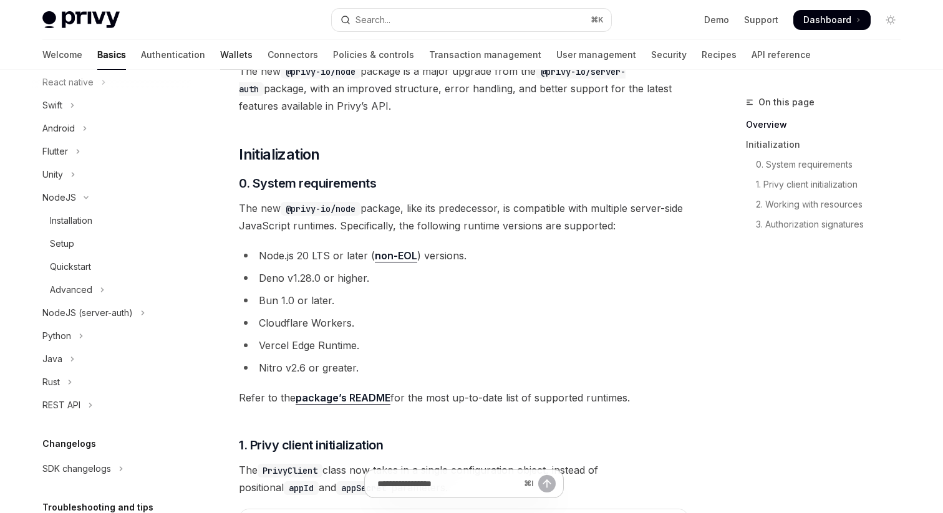
click at [220, 57] on link "Wallets" at bounding box center [236, 55] width 32 height 30
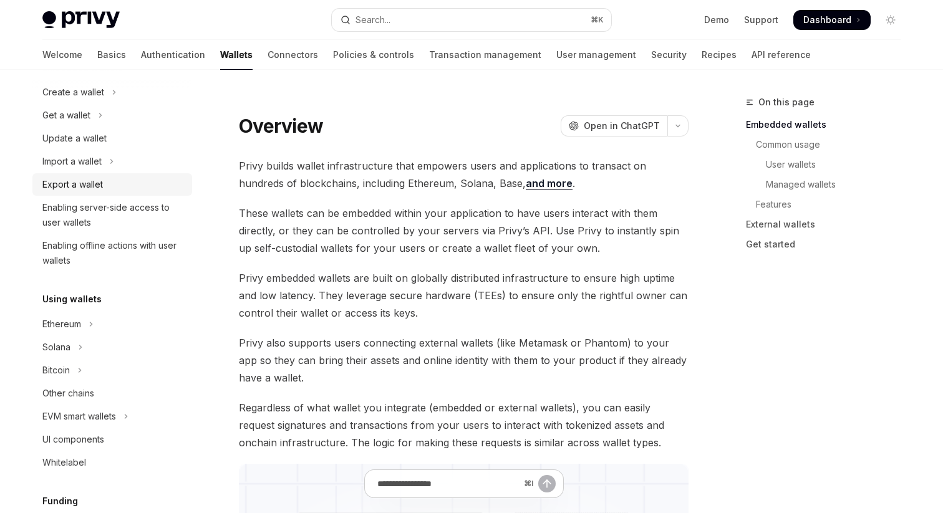
scroll to position [111, 0]
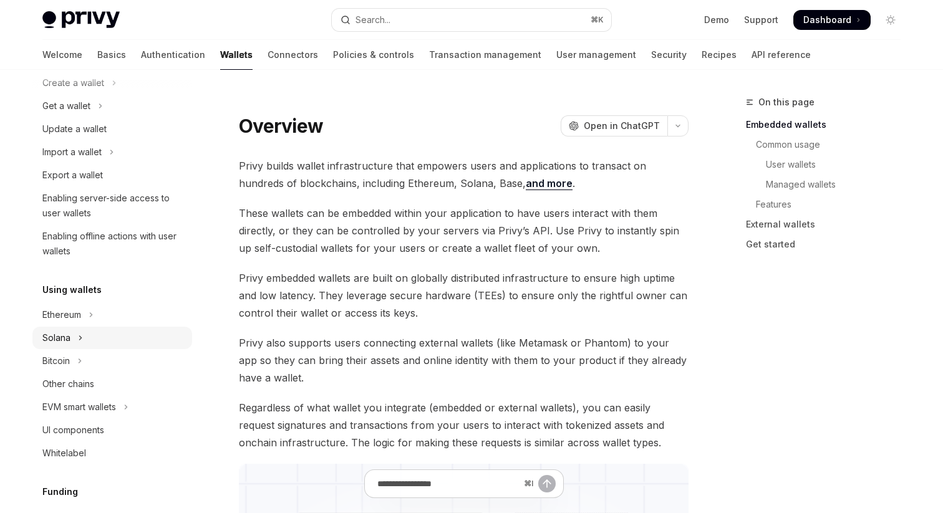
click at [97, 337] on button "Solana" at bounding box center [112, 338] width 160 height 22
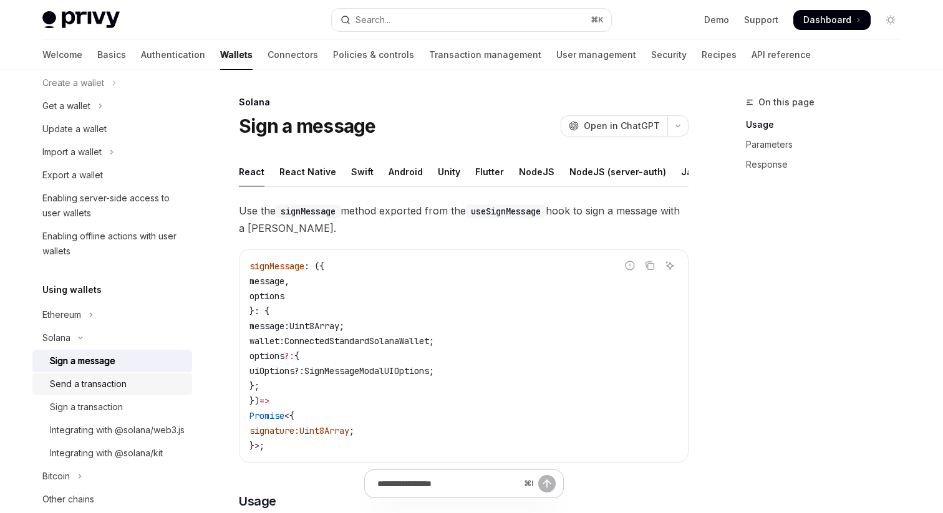
click at [110, 386] on div "Send a transaction" at bounding box center [88, 384] width 77 height 15
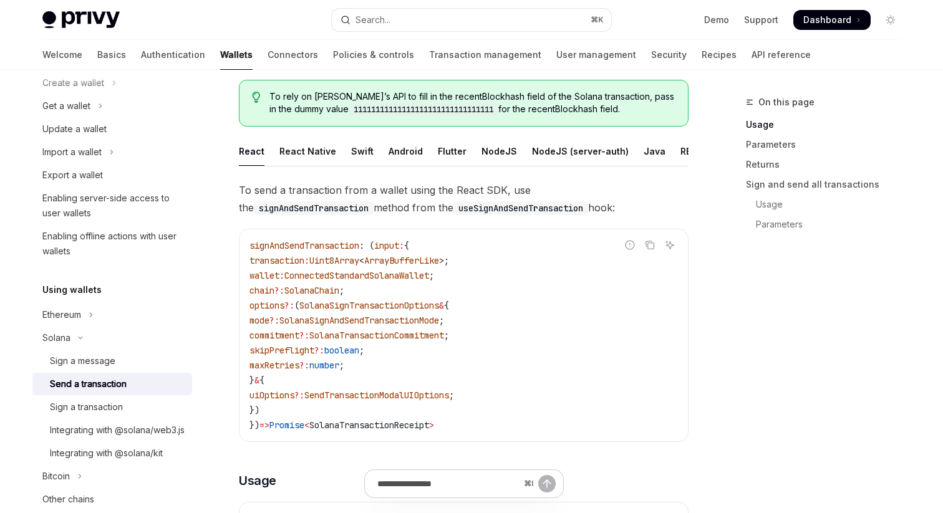
scroll to position [69, 0]
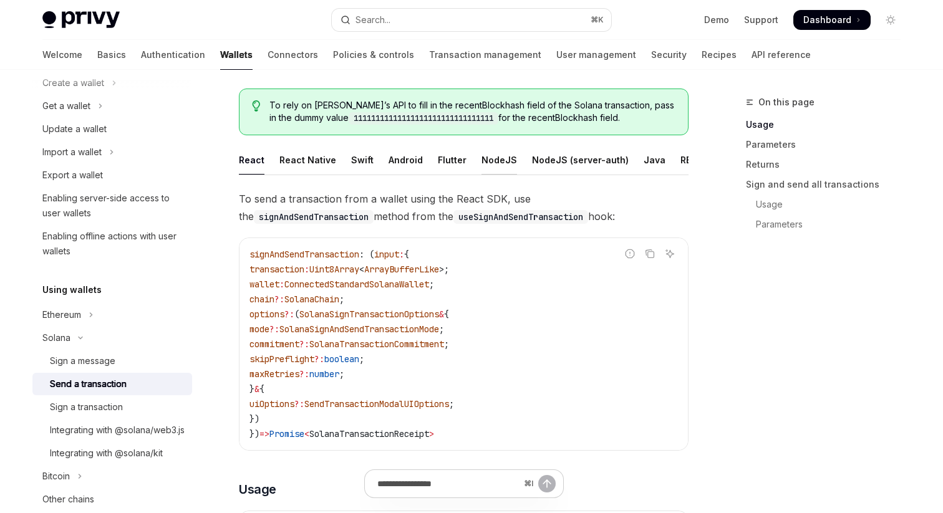
click at [493, 162] on div "NodeJS" at bounding box center [500, 159] width 36 height 29
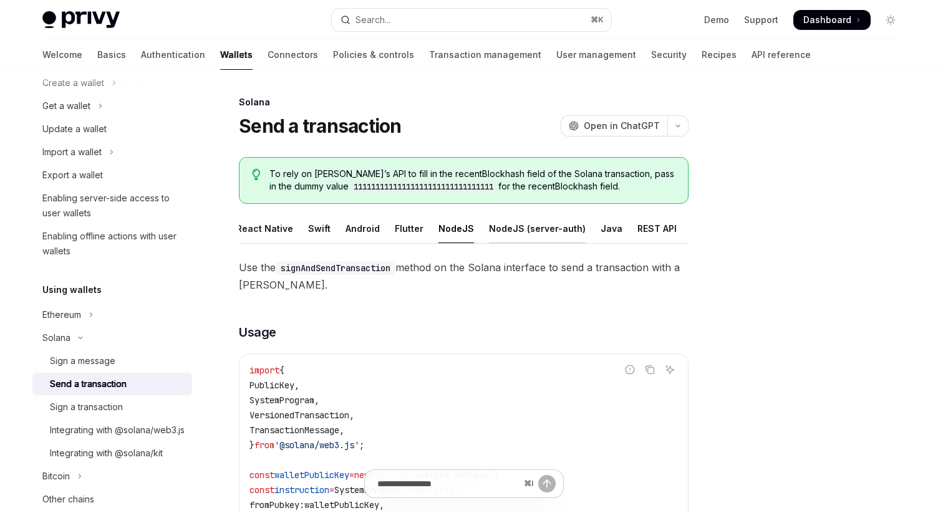
scroll to position [0, 47]
click at [508, 230] on div "NodeJS (server-auth)" at bounding box center [533, 228] width 97 height 29
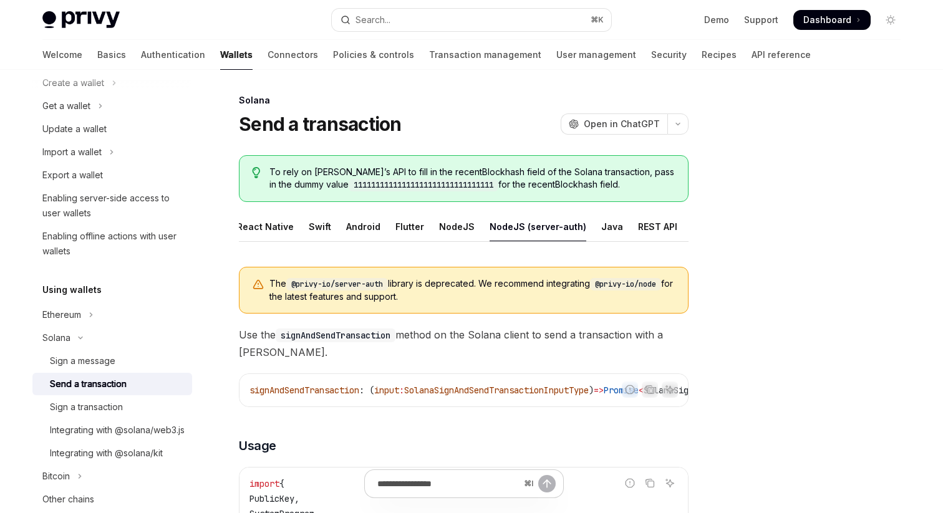
scroll to position [0, 47]
click at [644, 225] on div "REST API" at bounding box center [652, 226] width 39 height 29
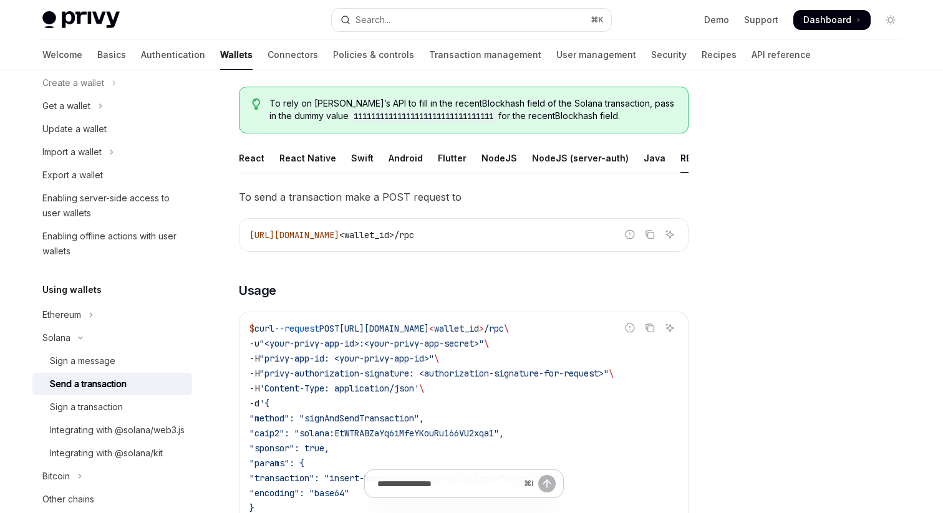
scroll to position [57, 0]
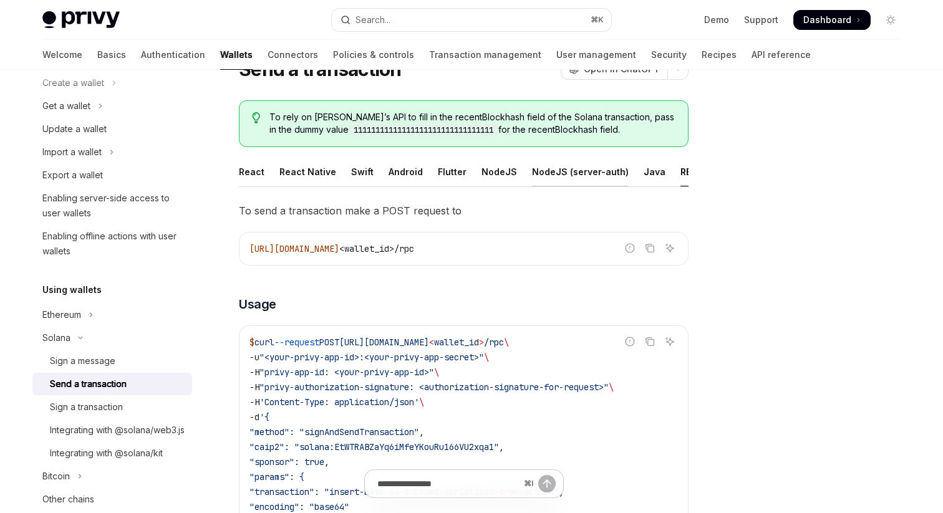
click at [569, 168] on div "NodeJS (server-auth)" at bounding box center [580, 171] width 97 height 29
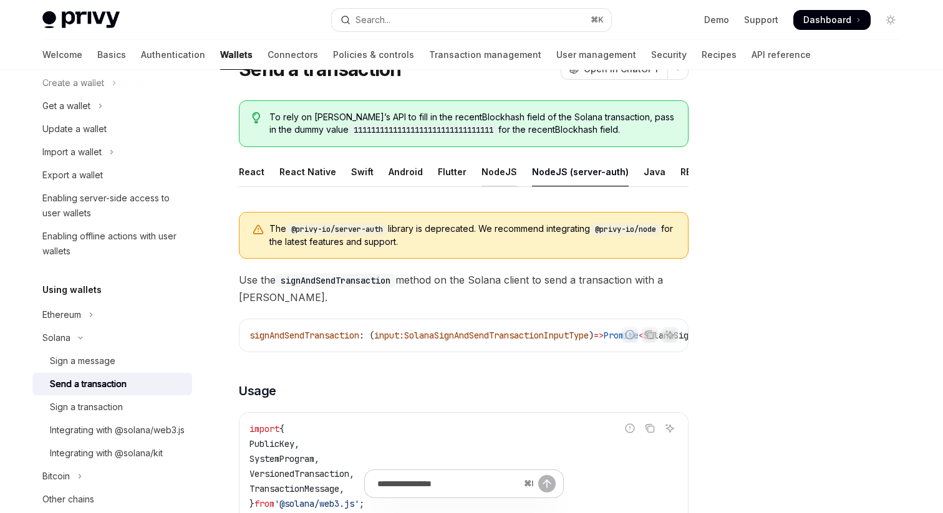
click at [503, 168] on div "NodeJS" at bounding box center [500, 171] width 36 height 29
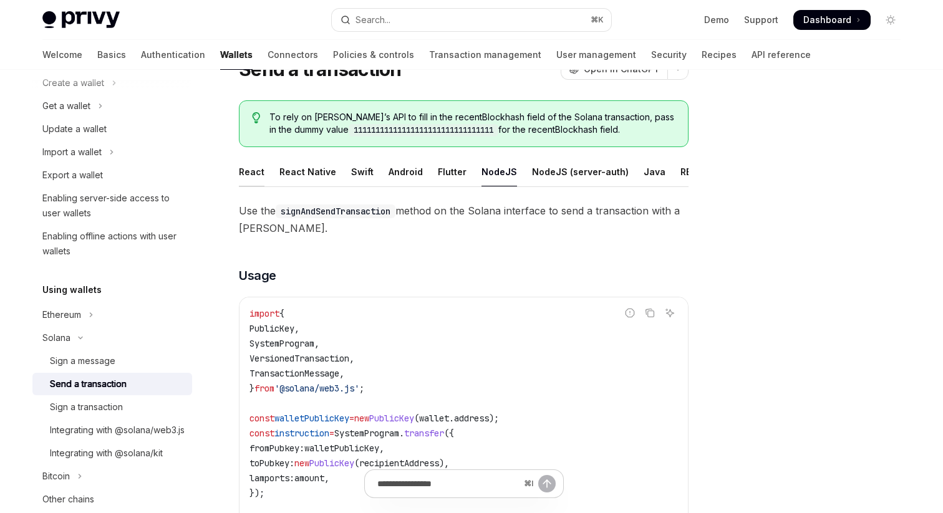
click at [251, 172] on div "React" at bounding box center [252, 171] width 26 height 29
type textarea "*"
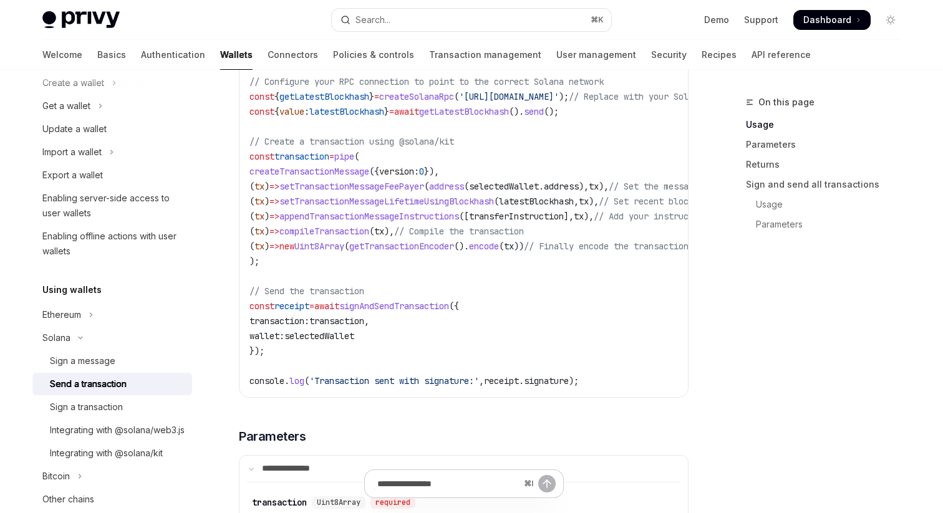
scroll to position [951, 0]
